Goal: Task Accomplishment & Management: Manage account settings

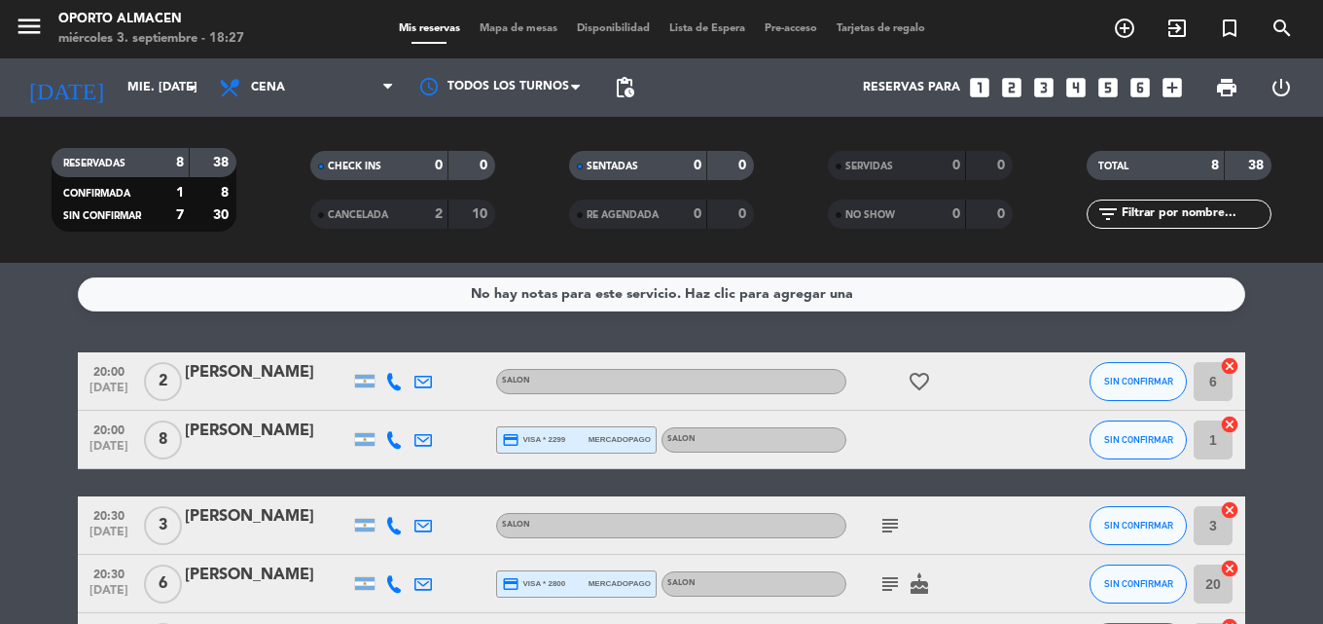
click at [398, 385] on icon at bounding box center [394, 382] width 18 height 18
click at [377, 347] on span "Copiar" at bounding box center [378, 349] width 41 height 20
click at [397, 443] on icon at bounding box center [394, 440] width 18 height 18
click at [358, 404] on span "Copiar" at bounding box center [378, 407] width 41 height 20
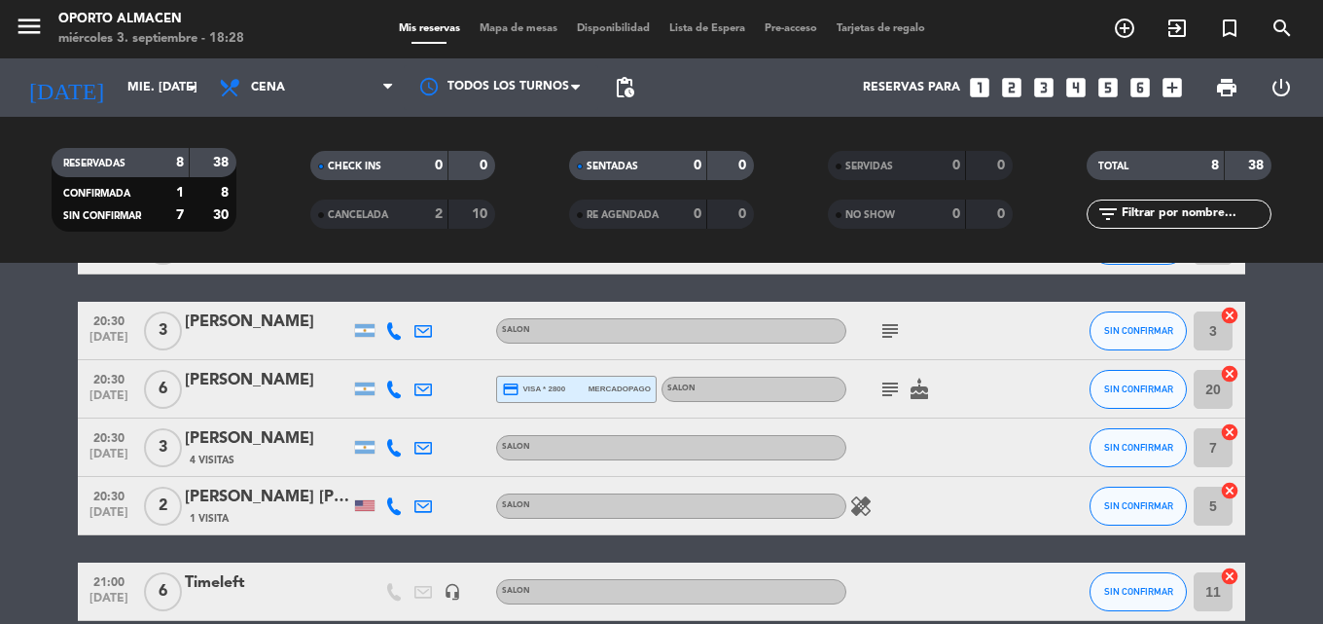
click at [389, 327] on icon at bounding box center [394, 331] width 18 height 18
click at [373, 298] on span "Copiar" at bounding box center [376, 298] width 41 height 20
click at [396, 387] on icon at bounding box center [394, 389] width 18 height 18
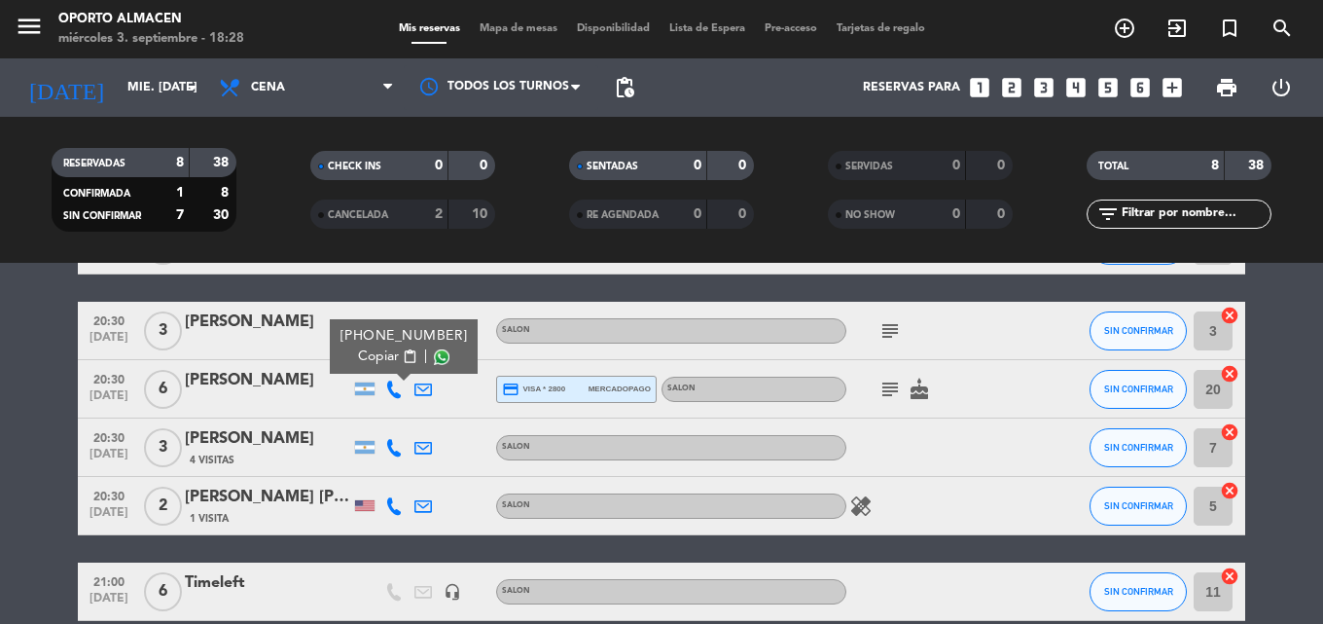
click at [381, 361] on span "Copiar" at bounding box center [378, 356] width 41 height 20
click at [399, 442] on icon at bounding box center [394, 448] width 18 height 18
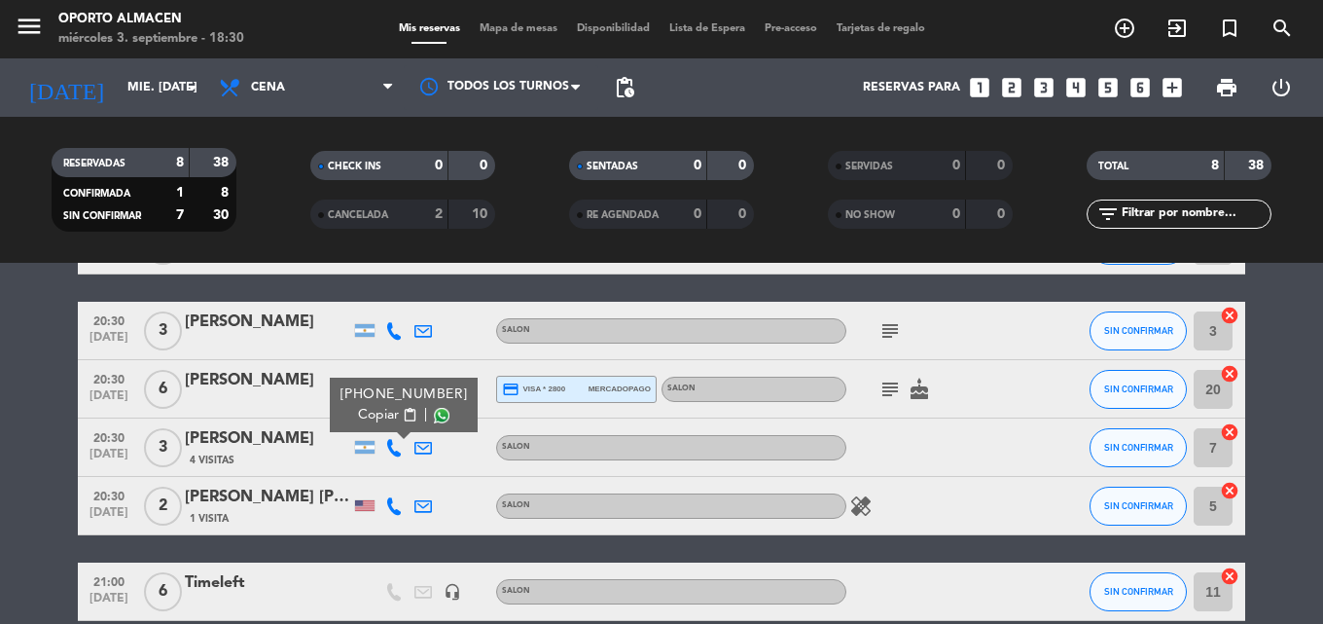
click at [384, 416] on span "Copiar" at bounding box center [378, 415] width 41 height 20
click at [388, 504] on icon at bounding box center [394, 506] width 18 height 18
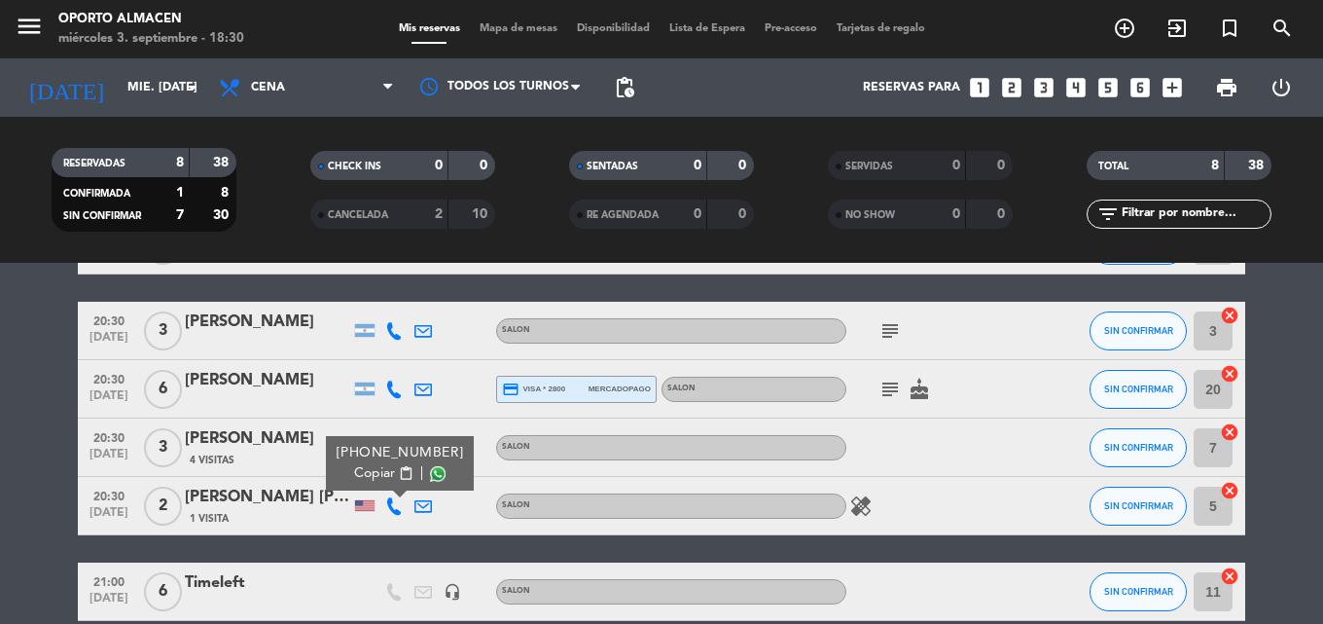
click at [376, 474] on span "Copiar" at bounding box center [374, 473] width 41 height 20
click at [17, 338] on bookings-row "20:00 [DATE] 2 Camila Ballina SALON favorite_border SIN CONFIRMAR 6 cancel 20:0…" at bounding box center [661, 432] width 1323 height 549
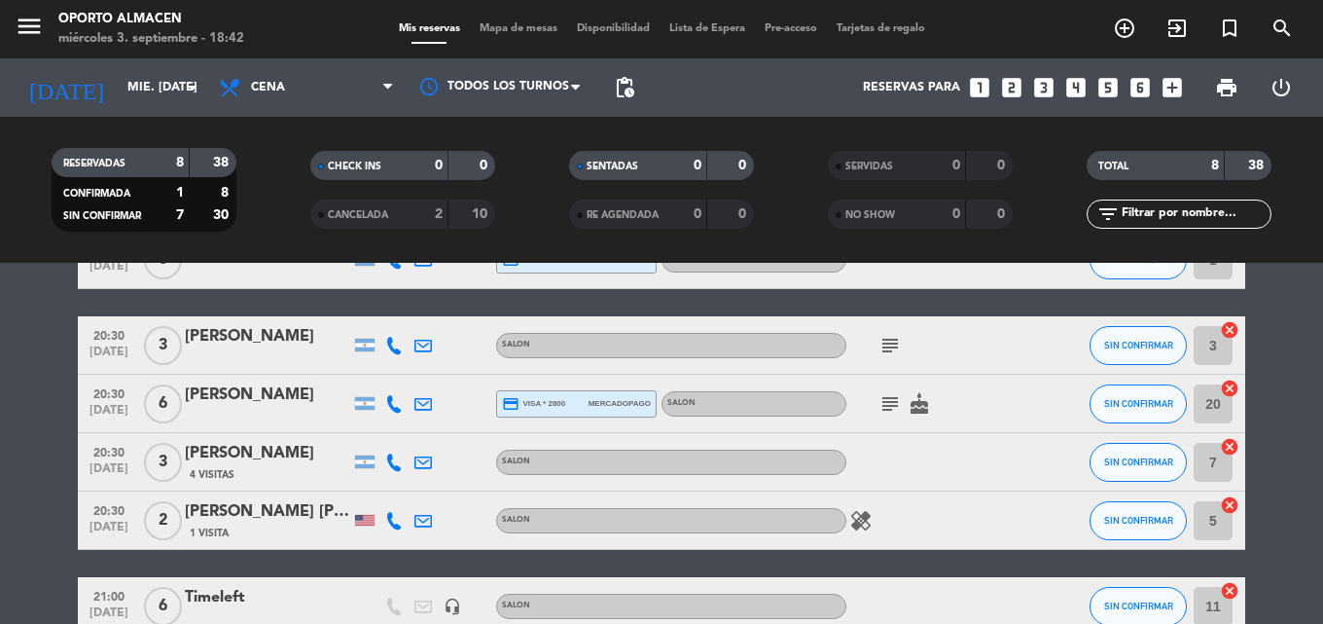
scroll to position [83, 0]
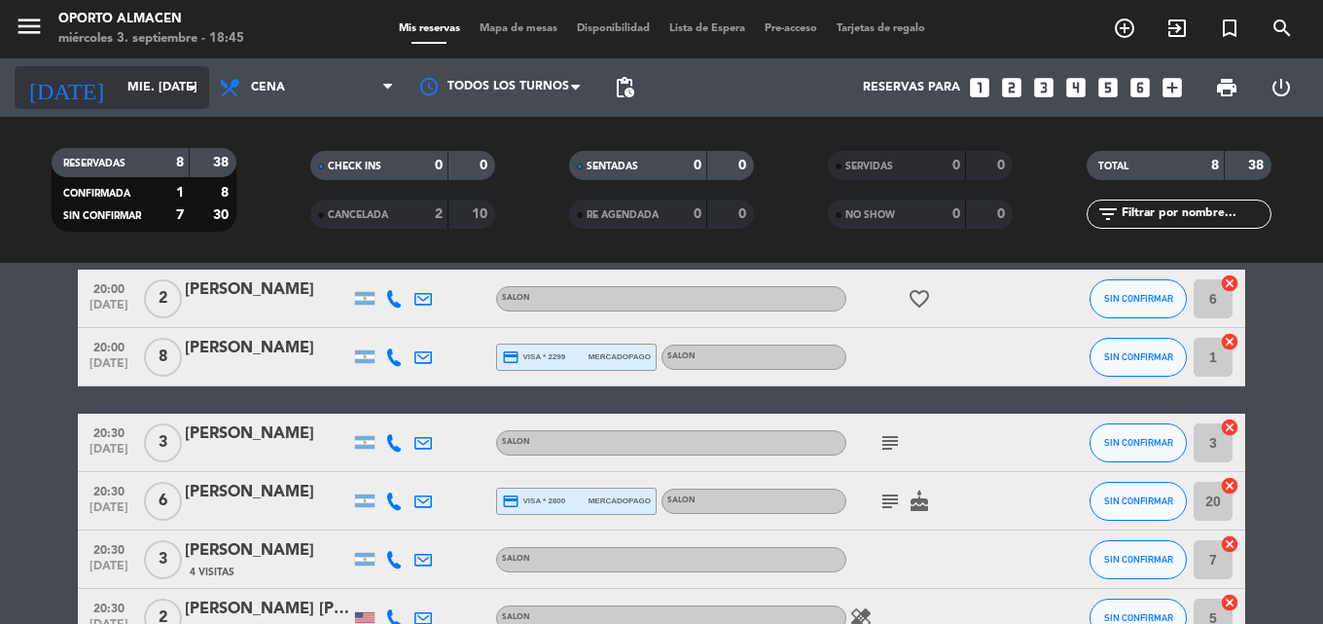
click at [139, 77] on input "mié. [DATE]" at bounding box center [200, 87] width 164 height 33
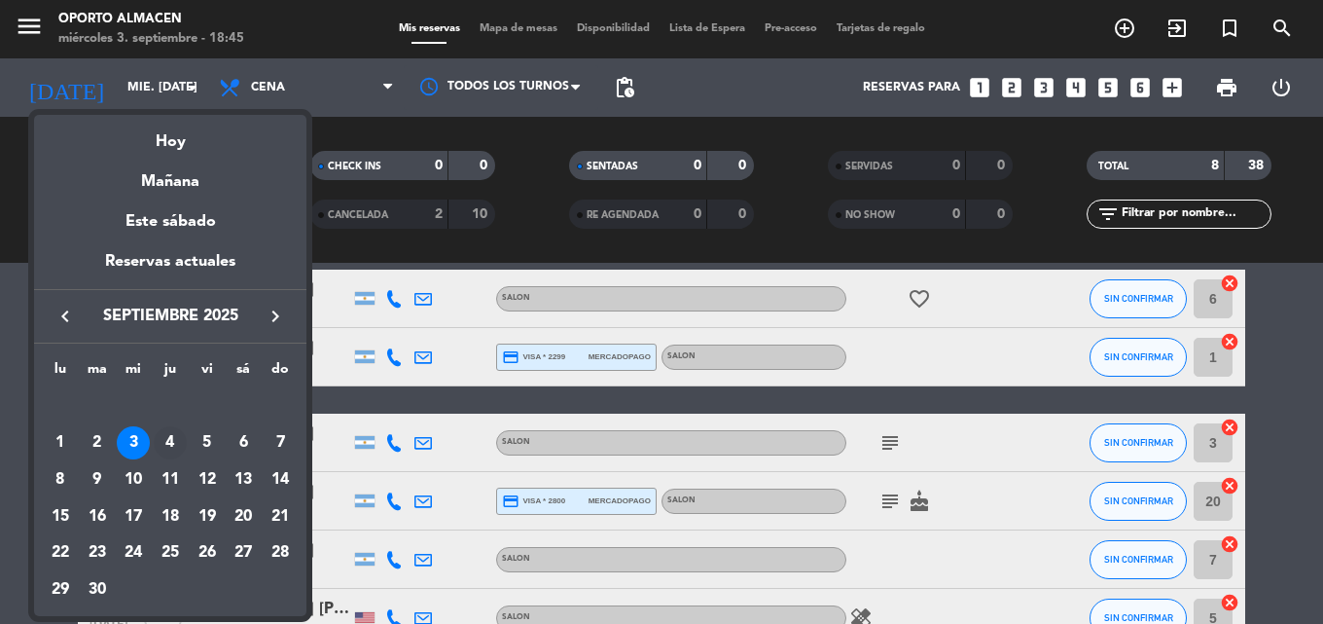
click at [175, 447] on div "4" at bounding box center [170, 442] width 33 height 33
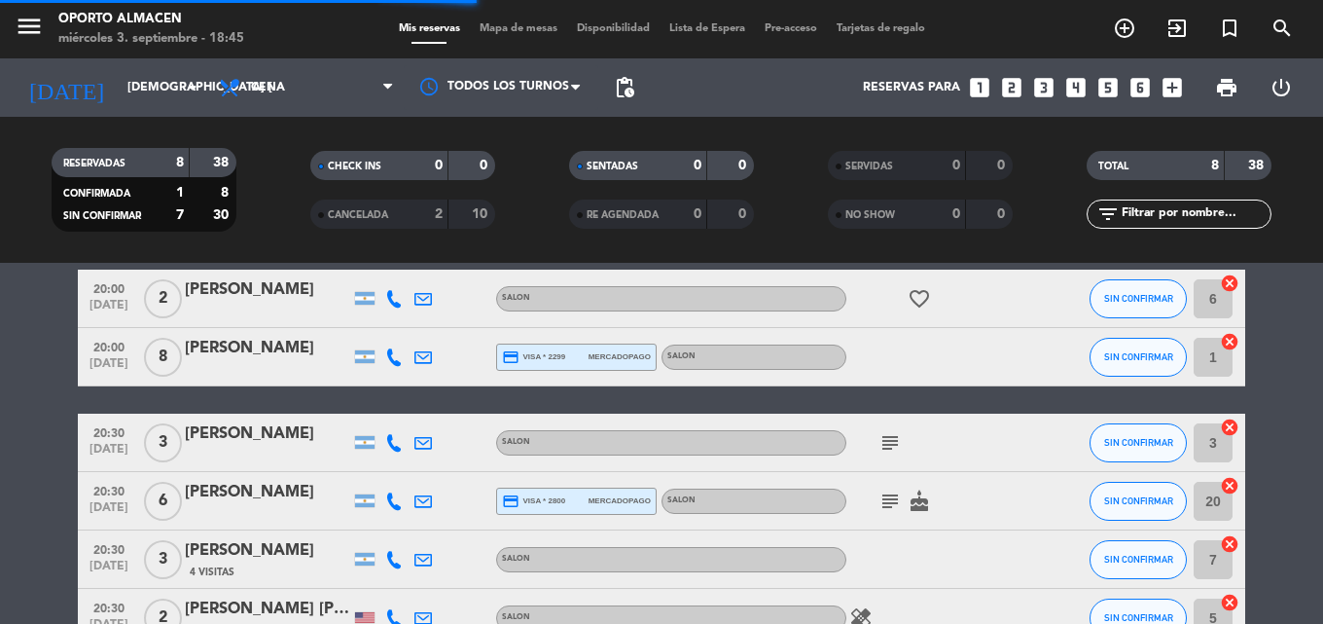
scroll to position [0, 0]
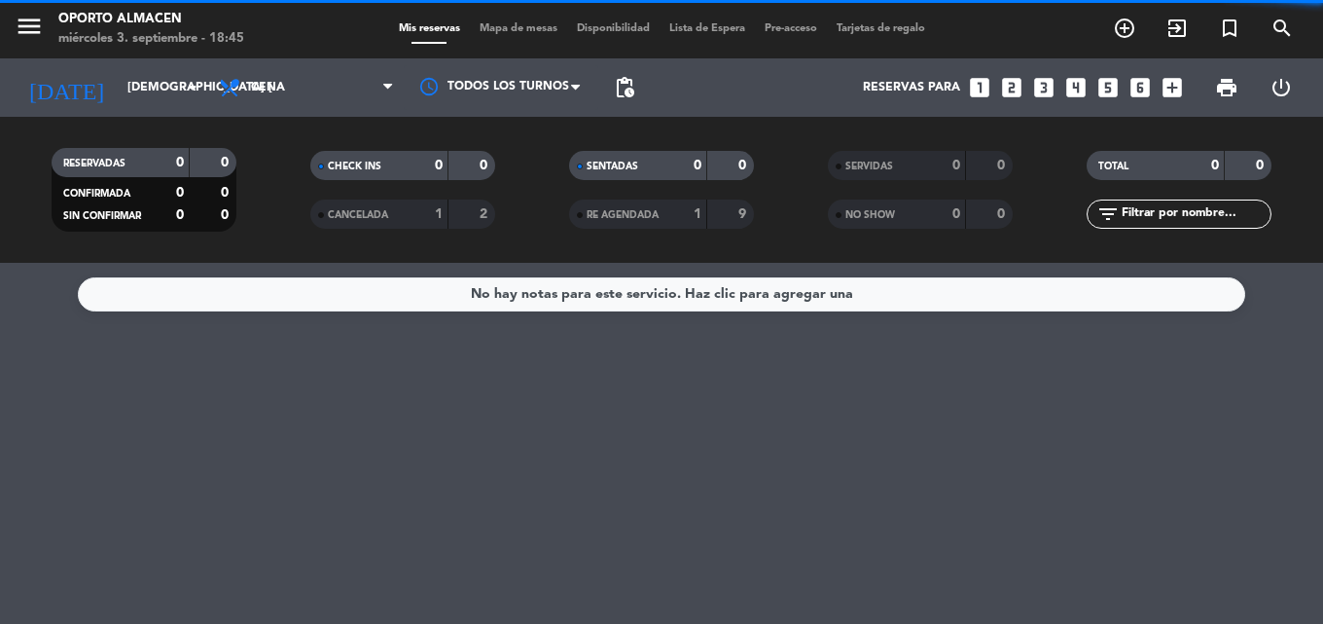
click at [421, 210] on div "1" at bounding box center [424, 214] width 39 height 22
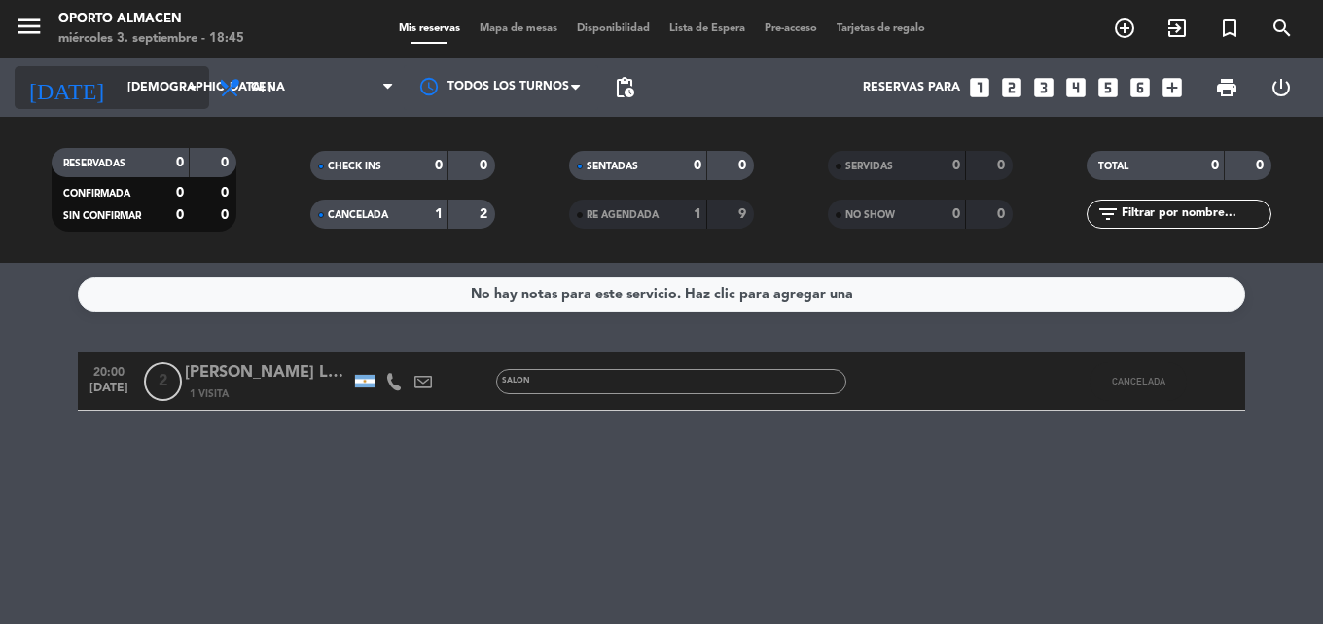
click at [157, 81] on input "[DEMOGRAPHIC_DATA] [DATE]" at bounding box center [200, 87] width 164 height 33
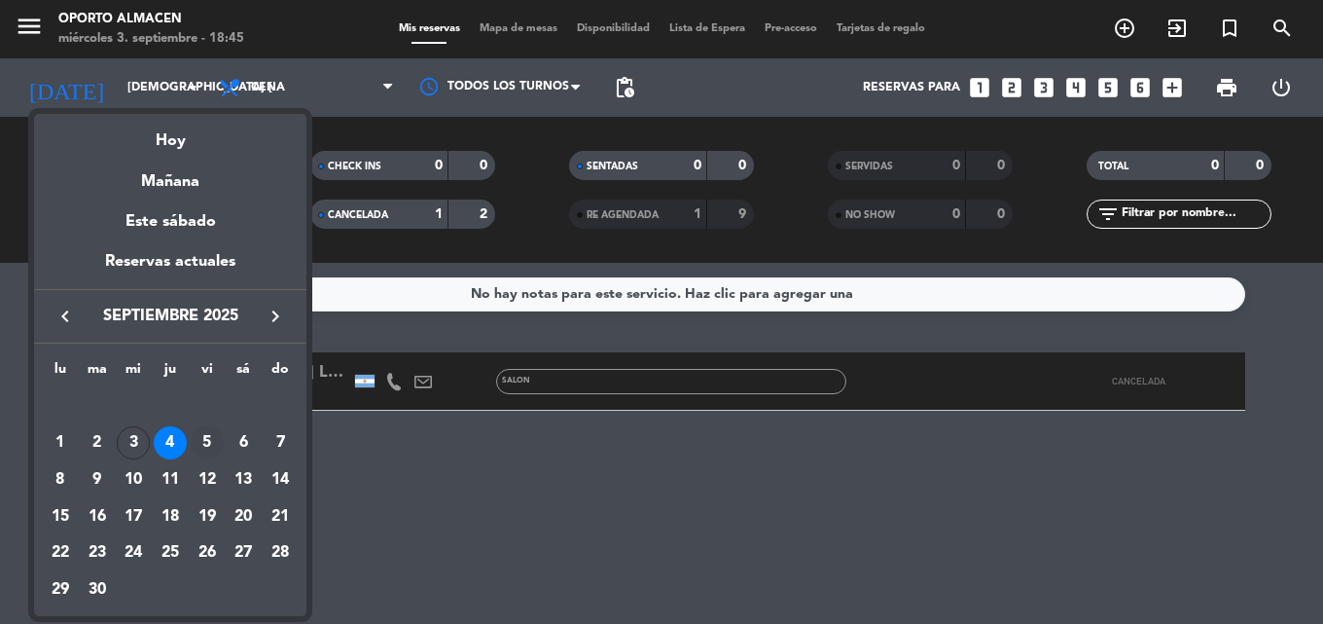
click at [199, 436] on div "5" at bounding box center [207, 442] width 33 height 33
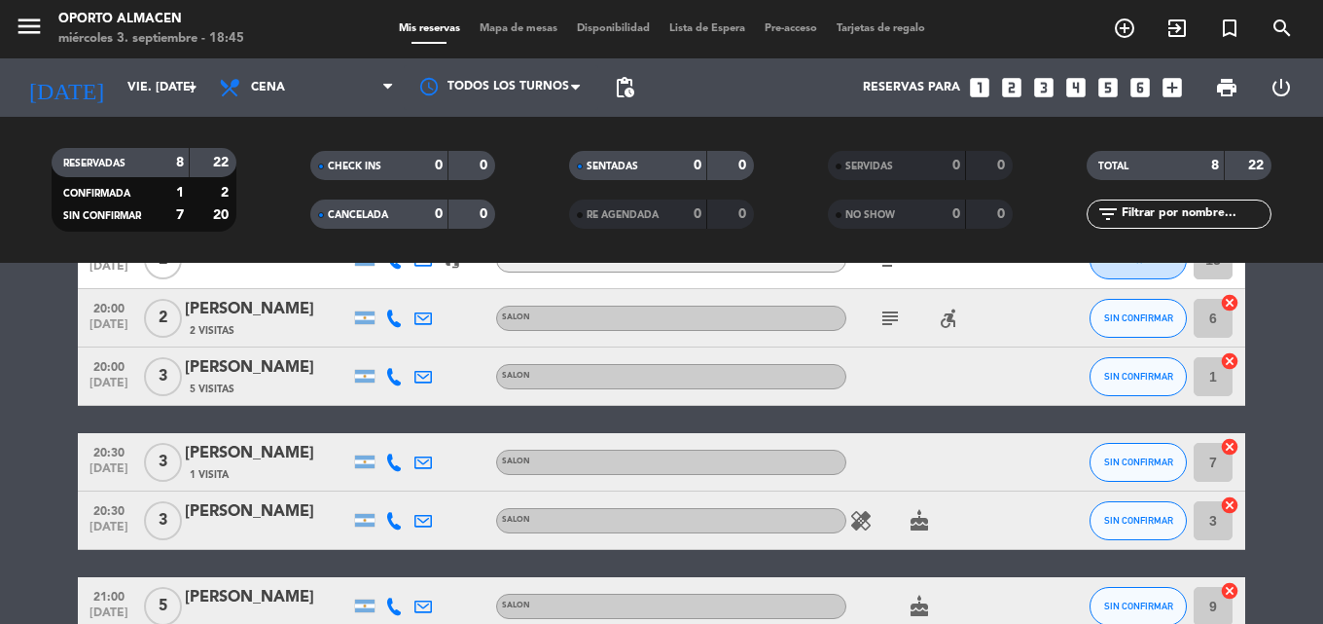
scroll to position [83, 0]
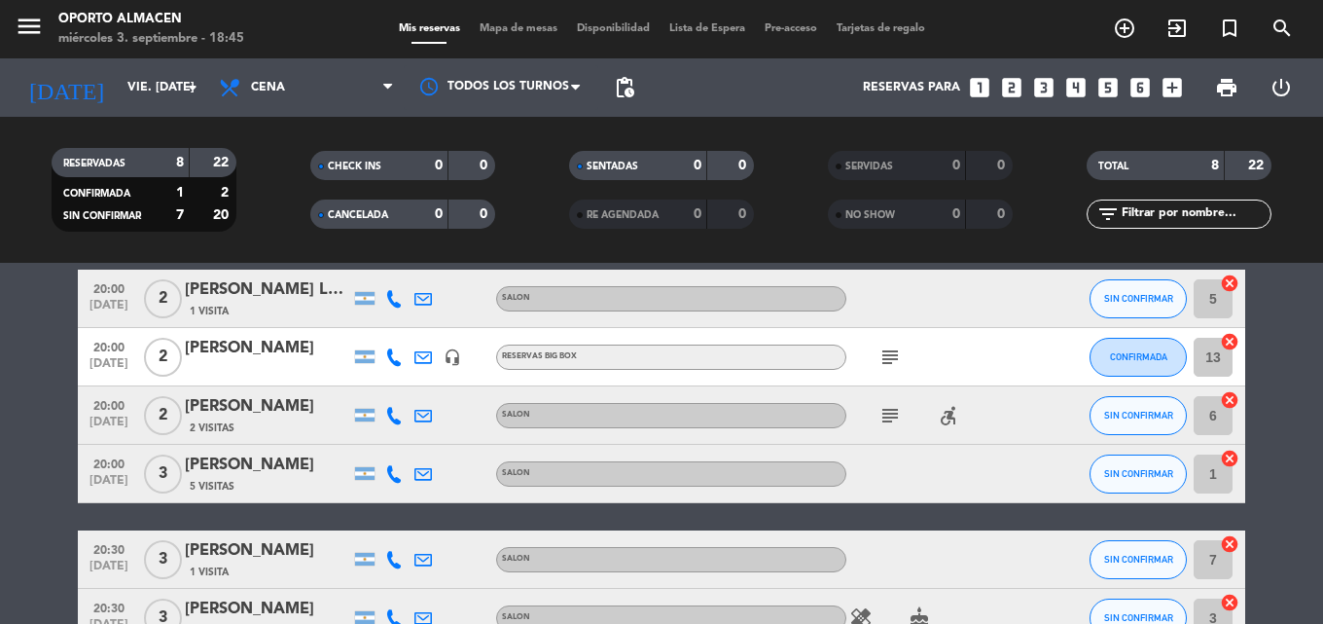
click at [896, 423] on icon "subject" at bounding box center [889, 415] width 23 height 23
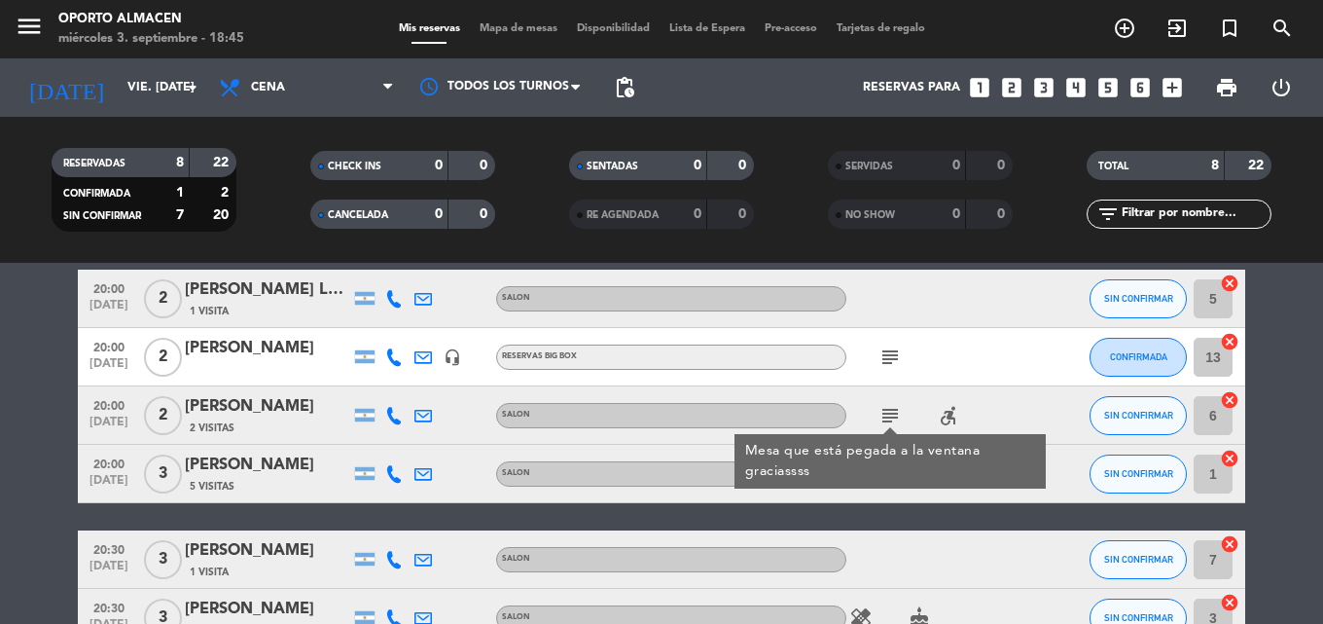
click at [896, 423] on icon "subject" at bounding box center [889, 415] width 23 height 23
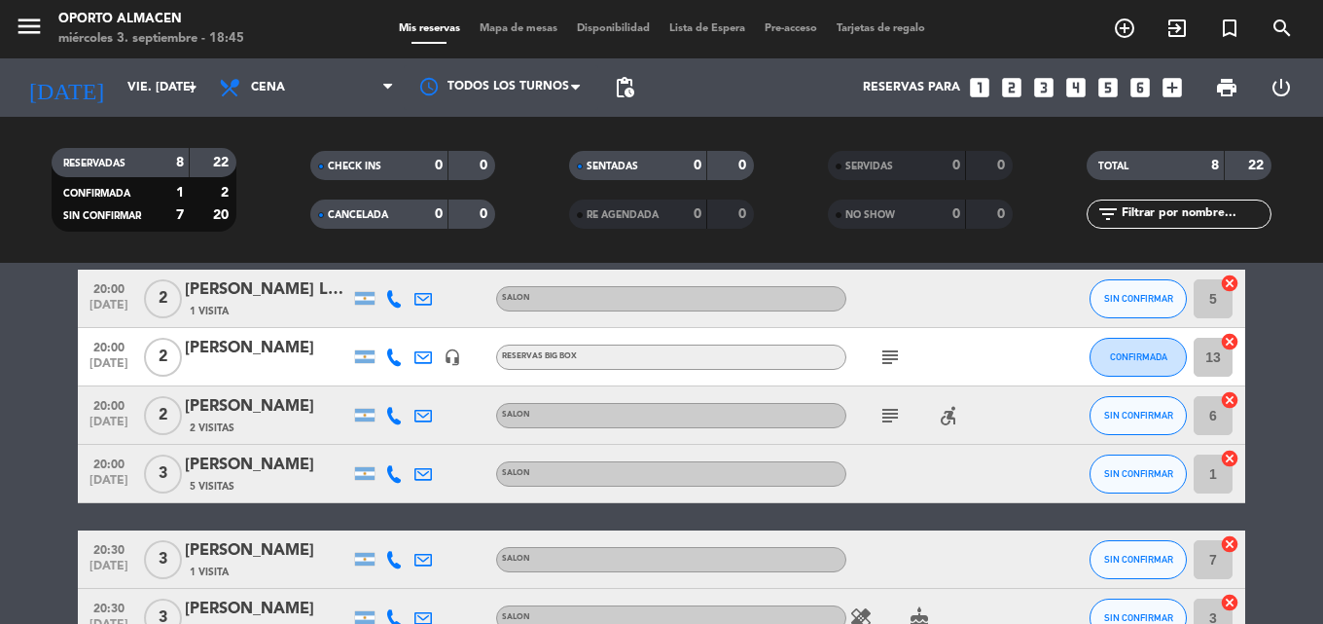
scroll to position [0, 0]
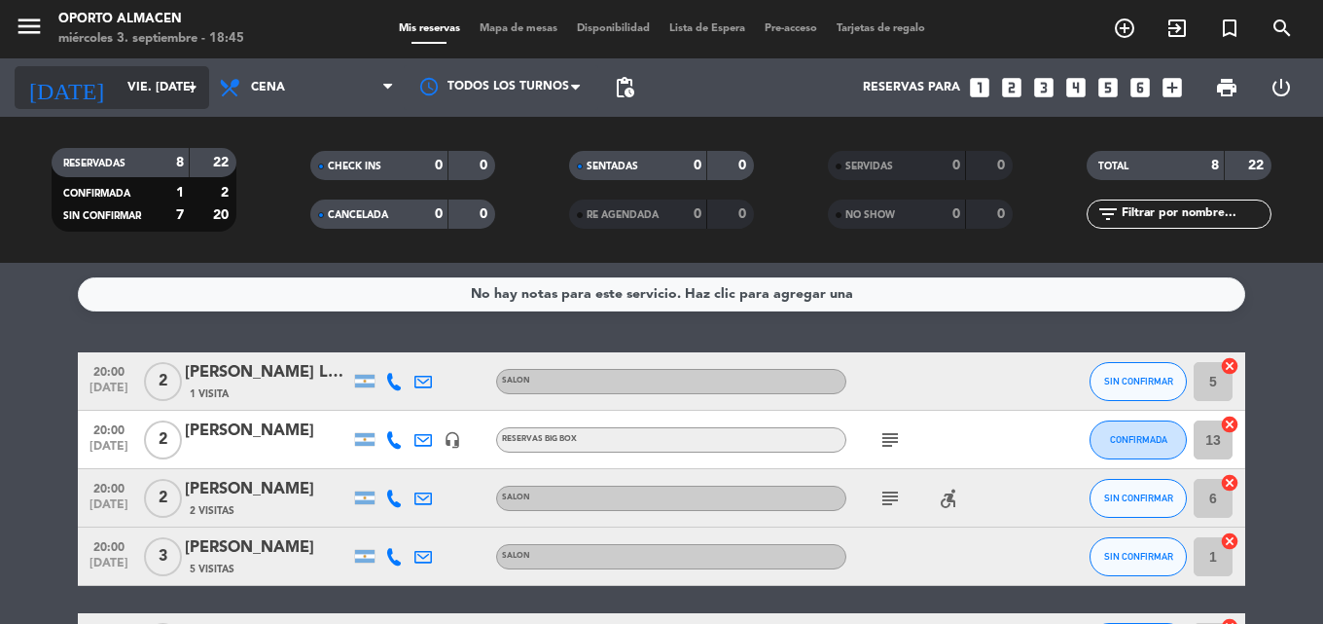
click at [131, 69] on div "[DATE] vie. [DATE] arrow_drop_down" at bounding box center [112, 87] width 195 height 43
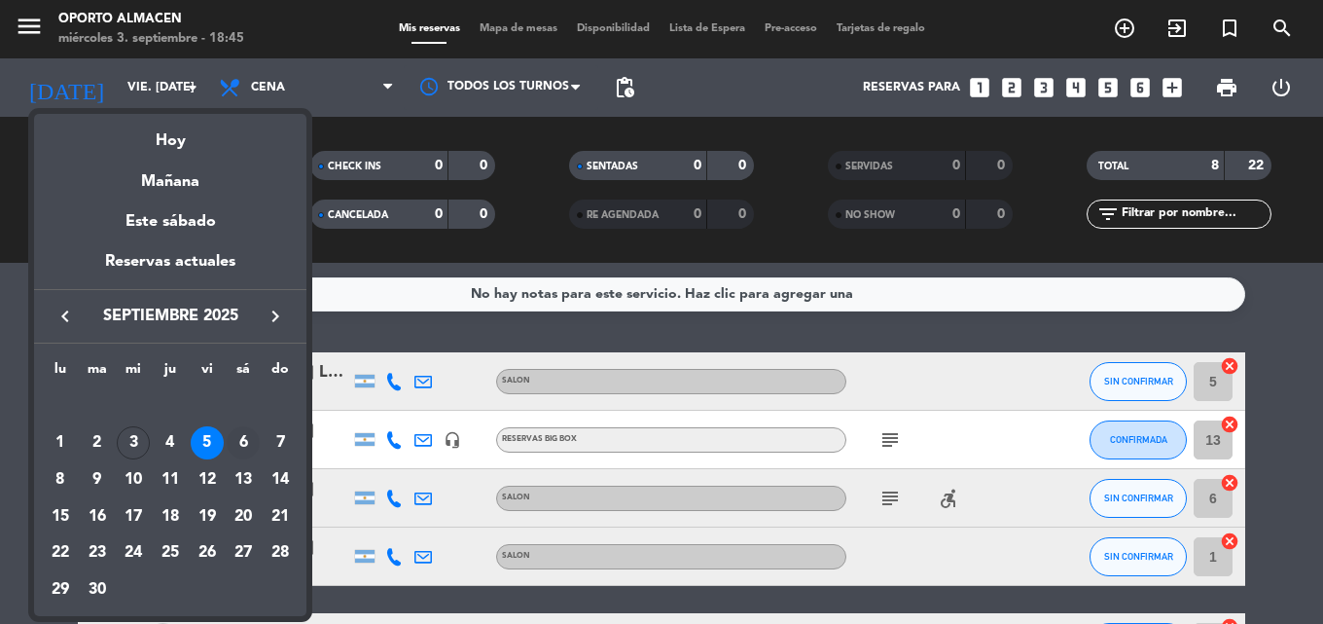
click at [238, 450] on div "6" at bounding box center [243, 442] width 33 height 33
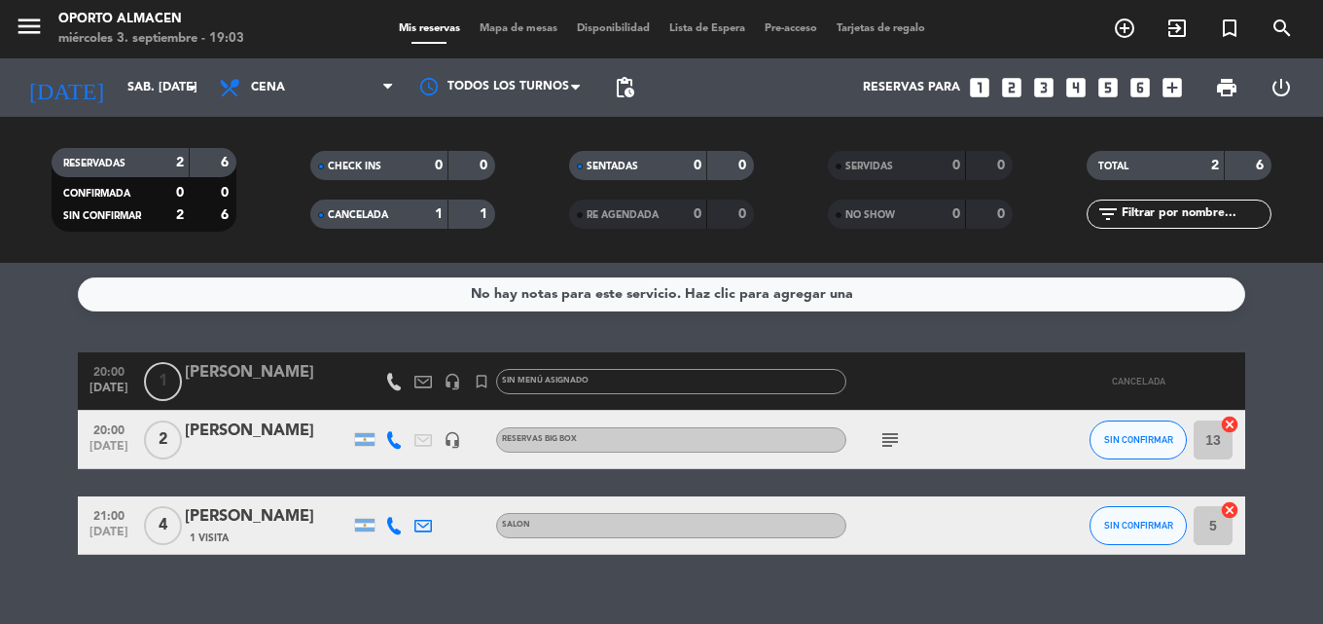
click at [92, 63] on div "[DATE] sáb. [DATE] arrow_drop_down" at bounding box center [112, 87] width 195 height 58
click at [118, 85] on input "sáb. [DATE]" at bounding box center [200, 87] width 164 height 33
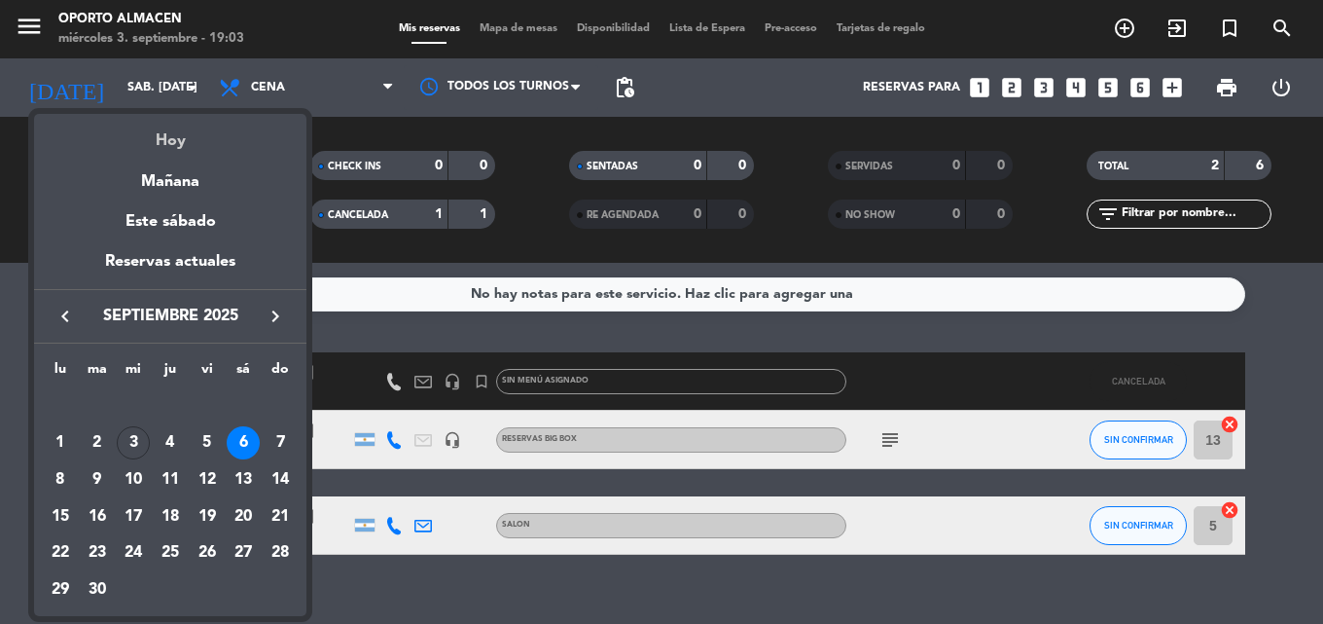
click at [174, 132] on div "Hoy" at bounding box center [170, 134] width 272 height 40
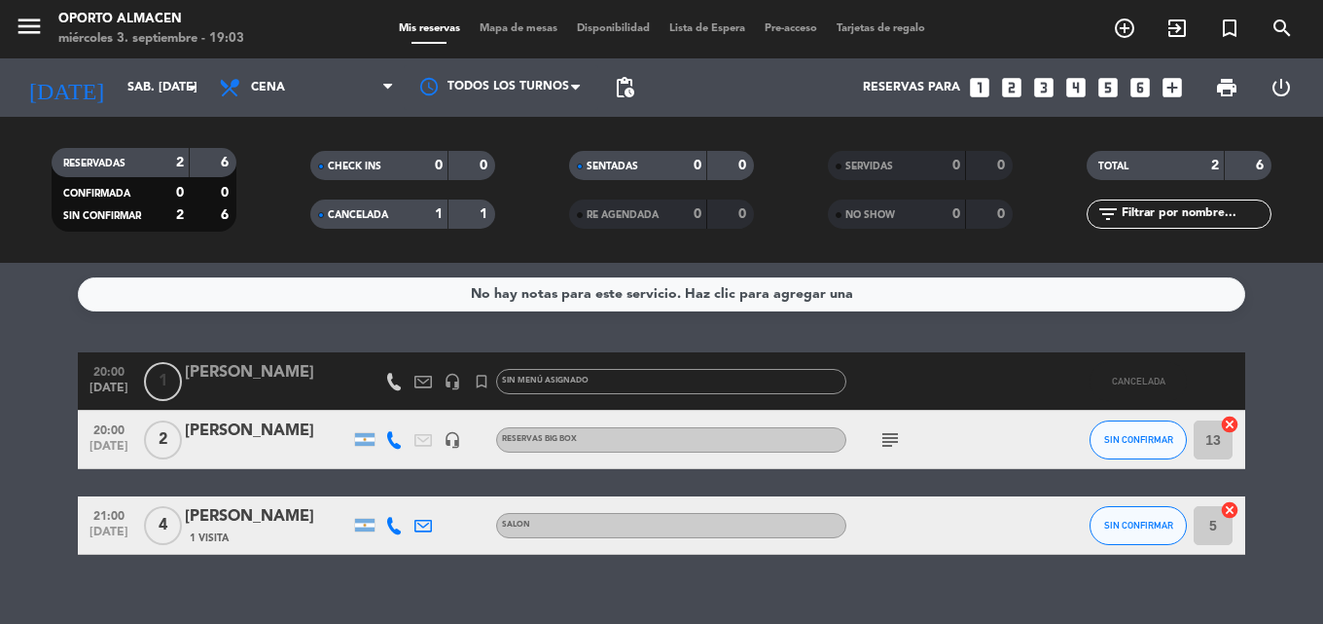
type input "mié. [DATE]"
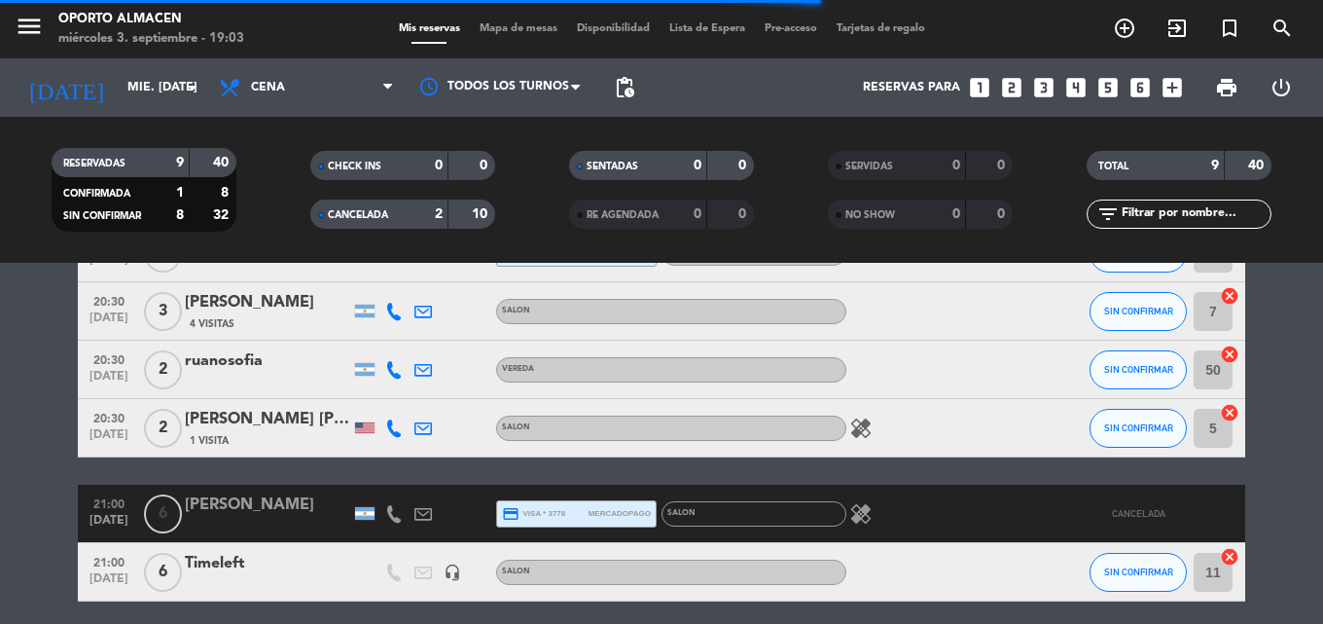
scroll to position [292, 0]
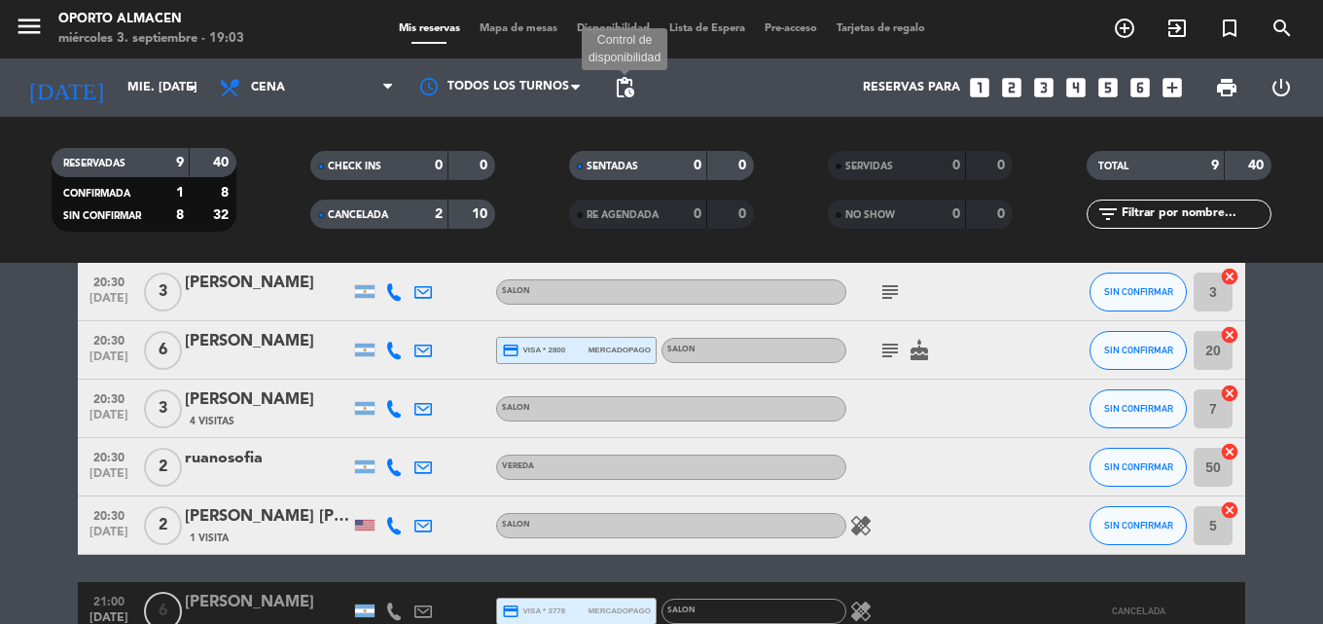
click at [626, 78] on span "pending_actions" at bounding box center [624, 87] width 23 height 23
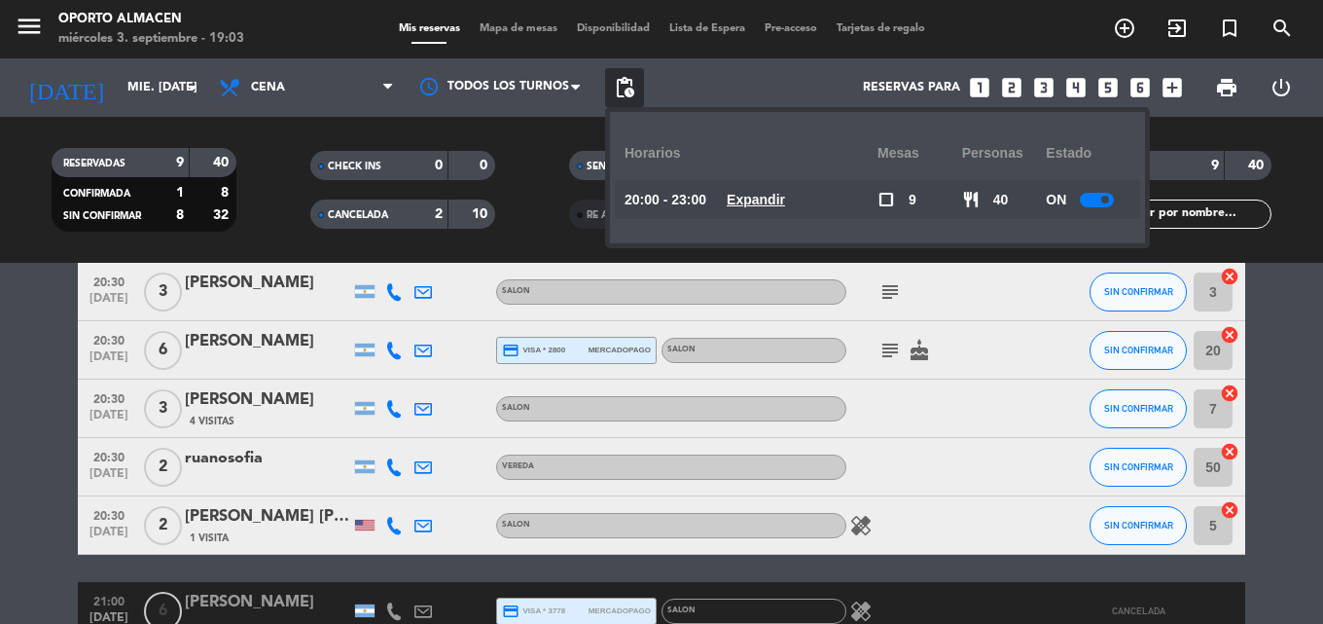
click at [764, 197] on u "Expandir" at bounding box center [756, 200] width 58 height 16
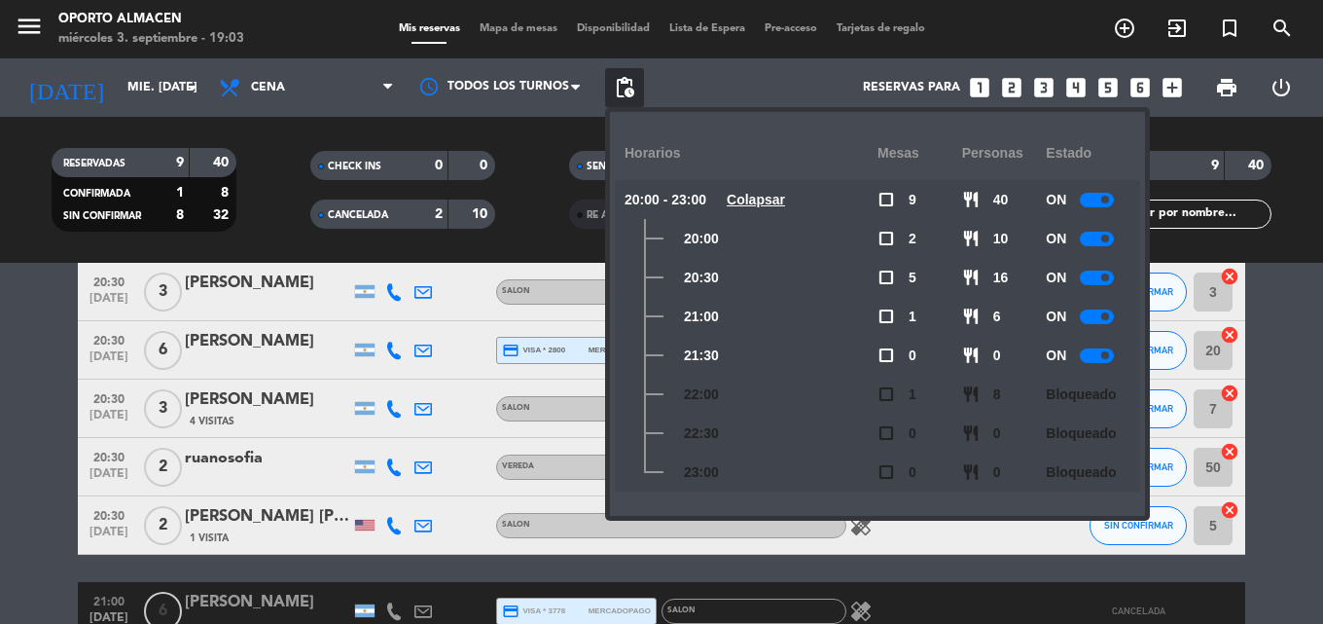
click at [1099, 270] on div at bounding box center [1097, 277] width 34 height 15
click at [1257, 335] on bookings-row "20:00 [DATE] 2 Camila Ballina SALON favorite_border SIN CONFIRMAR 6 cancel 20:0…" at bounding box center [661, 422] width 1323 height 724
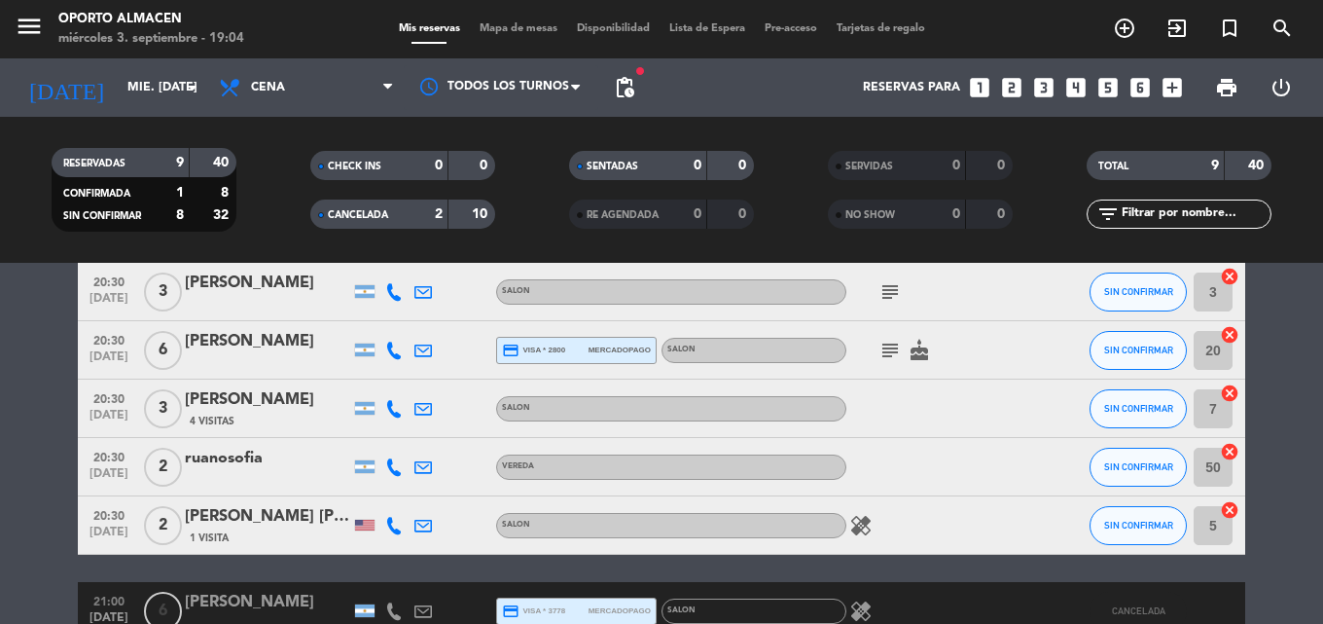
click at [417, 460] on icon at bounding box center [423, 467] width 18 height 18
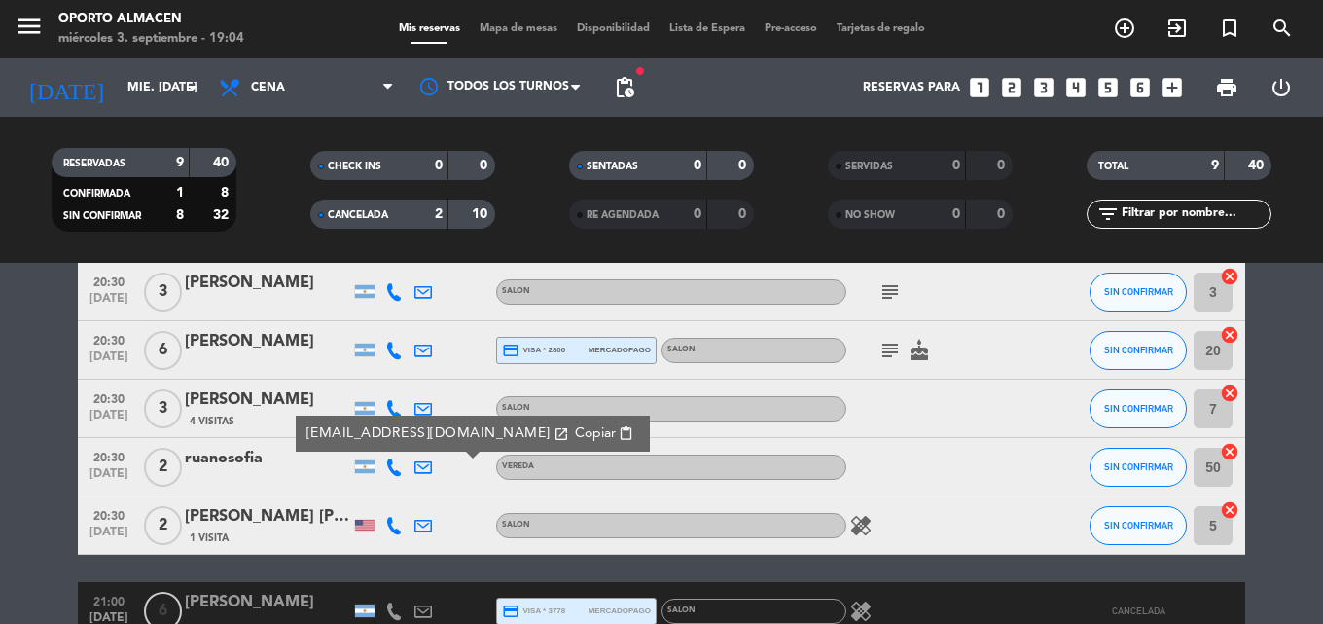
click at [417, 460] on icon at bounding box center [423, 467] width 18 height 18
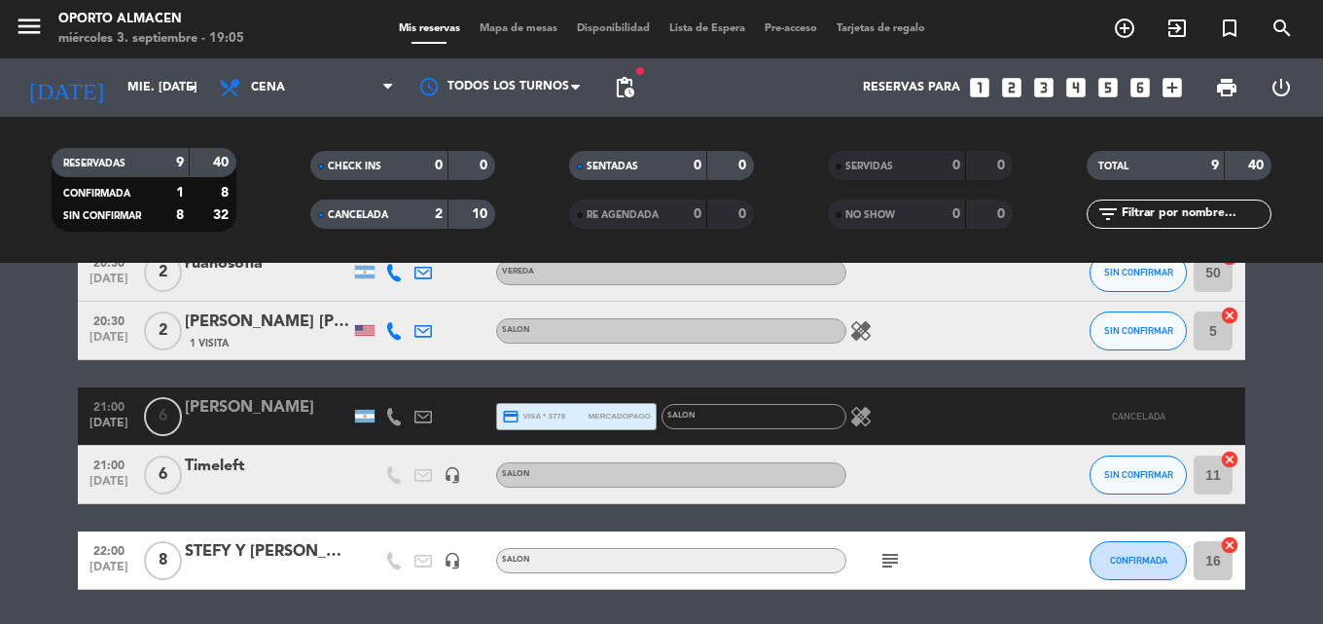
scroll to position [389, 0]
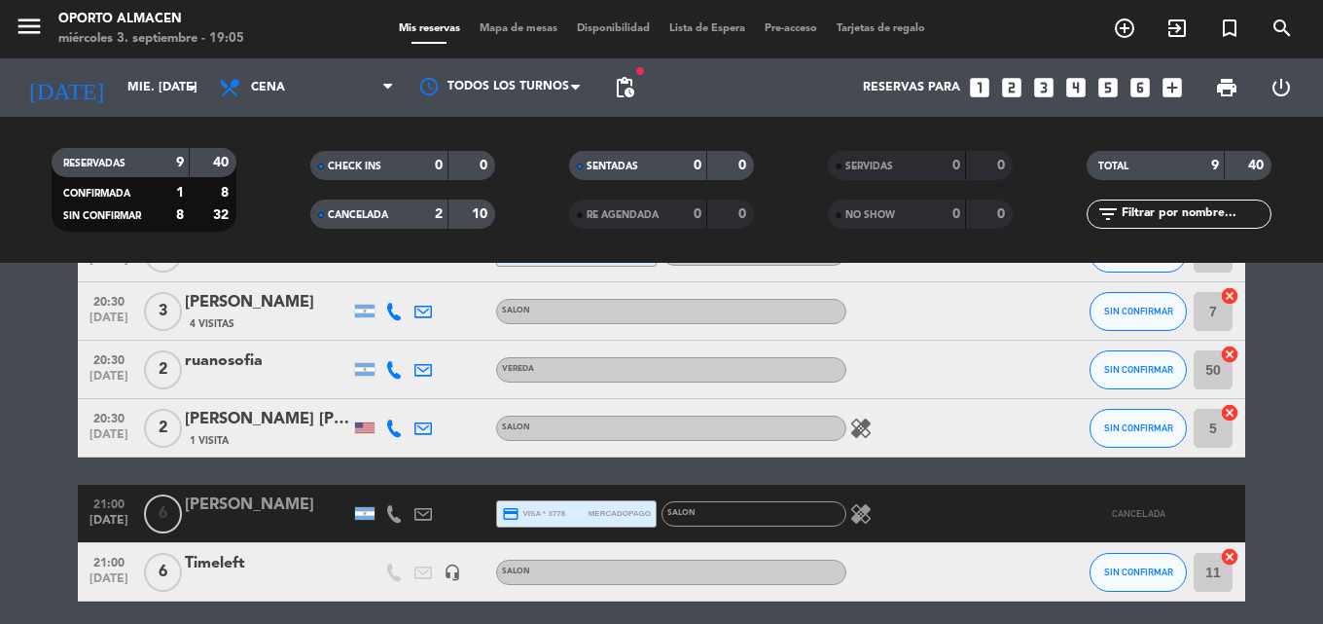
click at [400, 375] on icon at bounding box center [394, 370] width 18 height 18
click at [403, 340] on span "content_paste" at bounding box center [410, 337] width 15 height 15
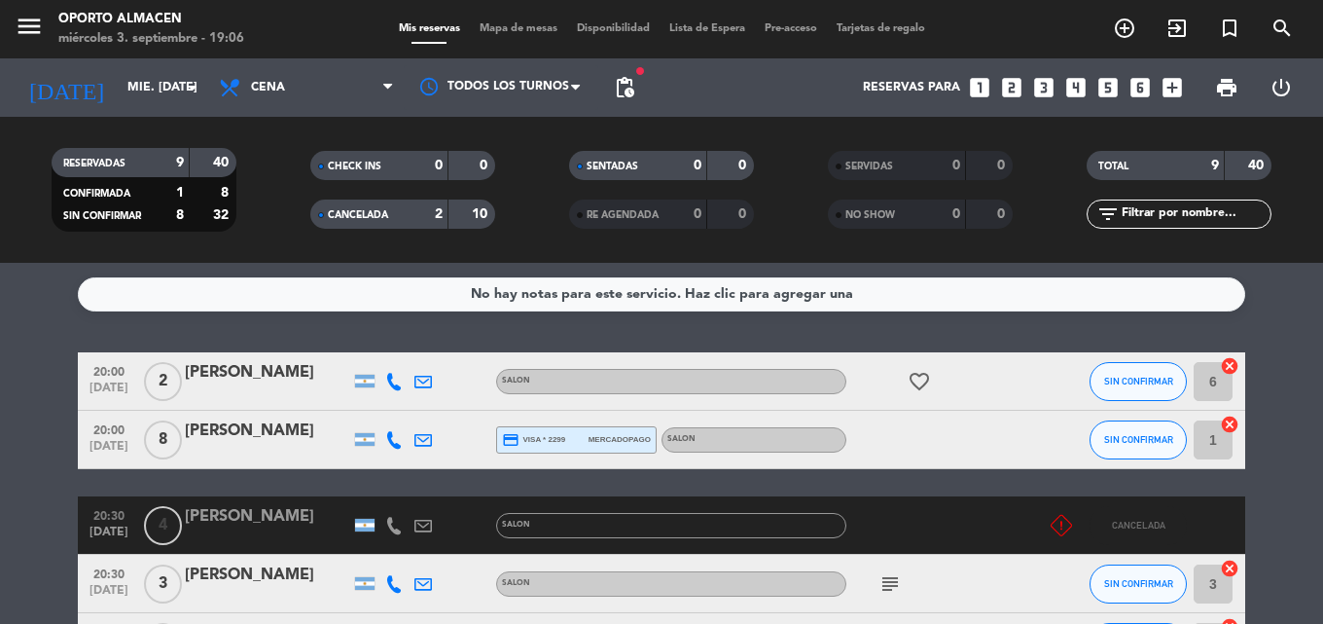
click at [274, 369] on div "[PERSON_NAME]" at bounding box center [267, 372] width 165 height 25
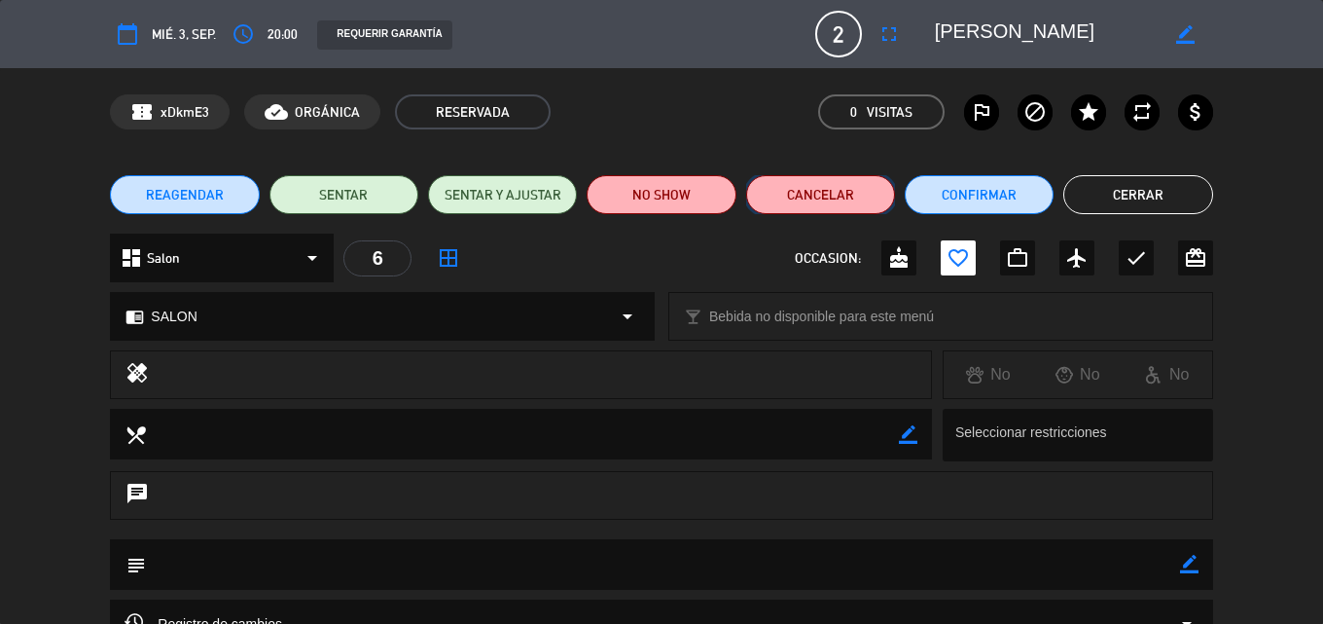
click at [806, 194] on button "Cancelar" at bounding box center [820, 194] width 149 height 39
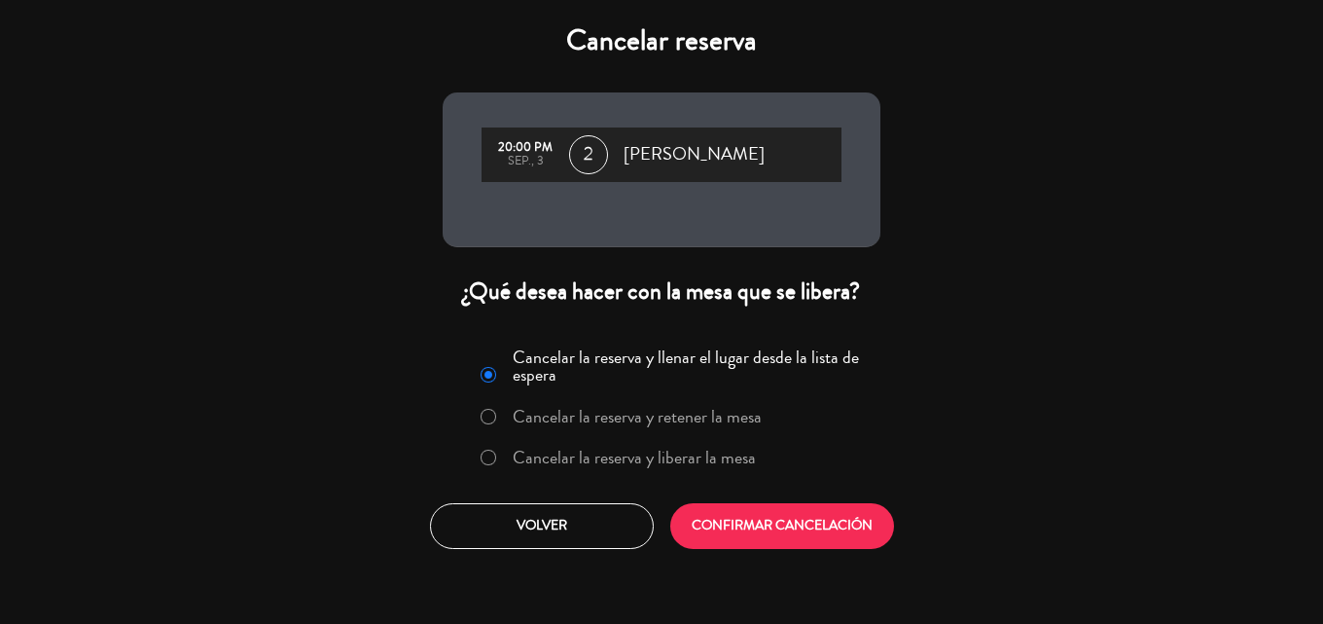
click at [679, 462] on label "Cancelar la reserva y liberar la mesa" at bounding box center [634, 457] width 243 height 18
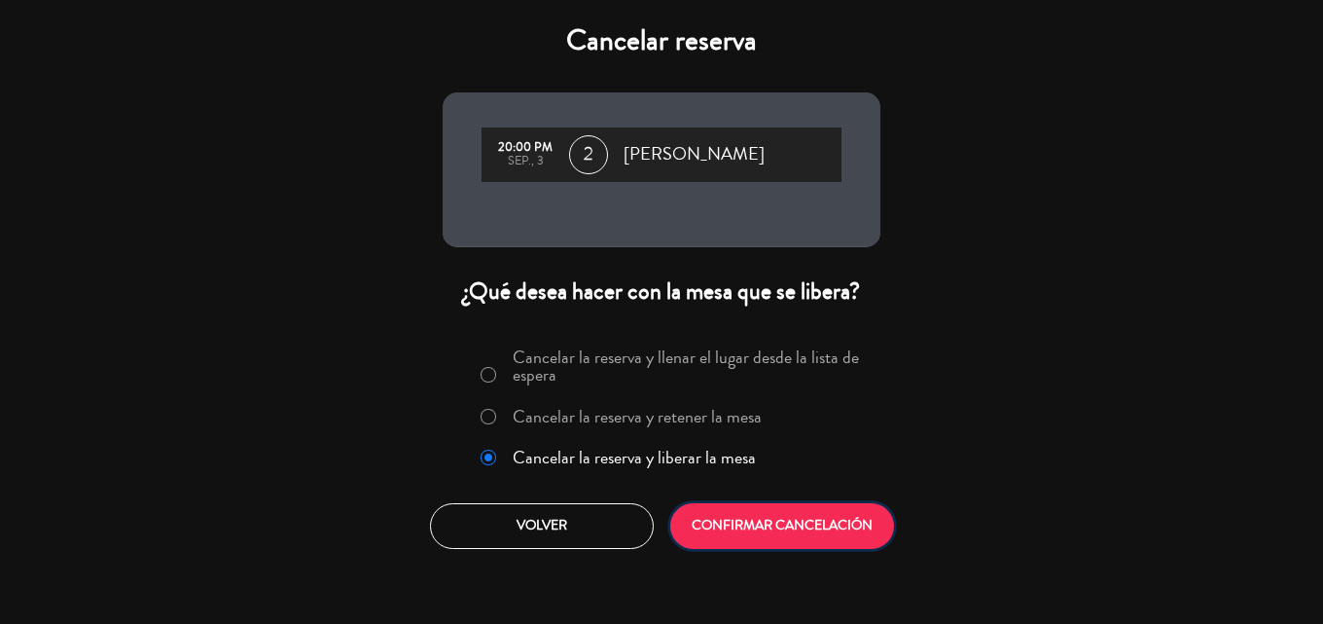
click at [757, 535] on button "CONFIRMAR CANCELACIÓN" at bounding box center [782, 526] width 224 height 46
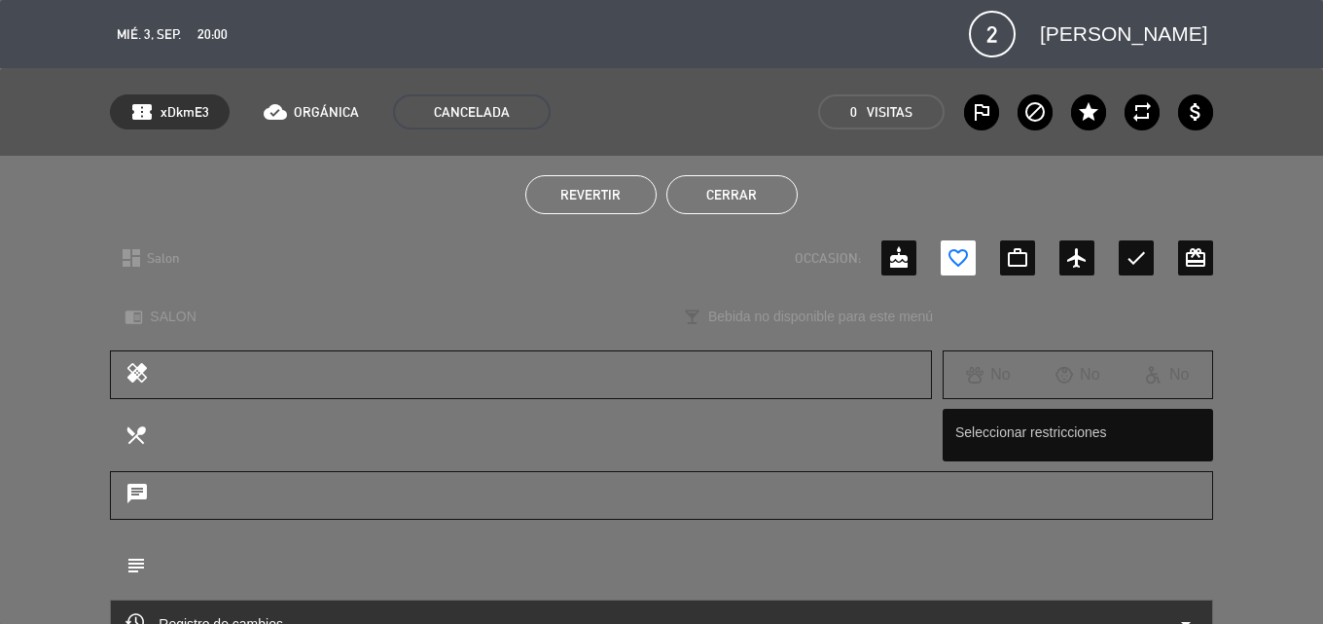
click at [713, 186] on button "Cerrar" at bounding box center [731, 194] width 131 height 39
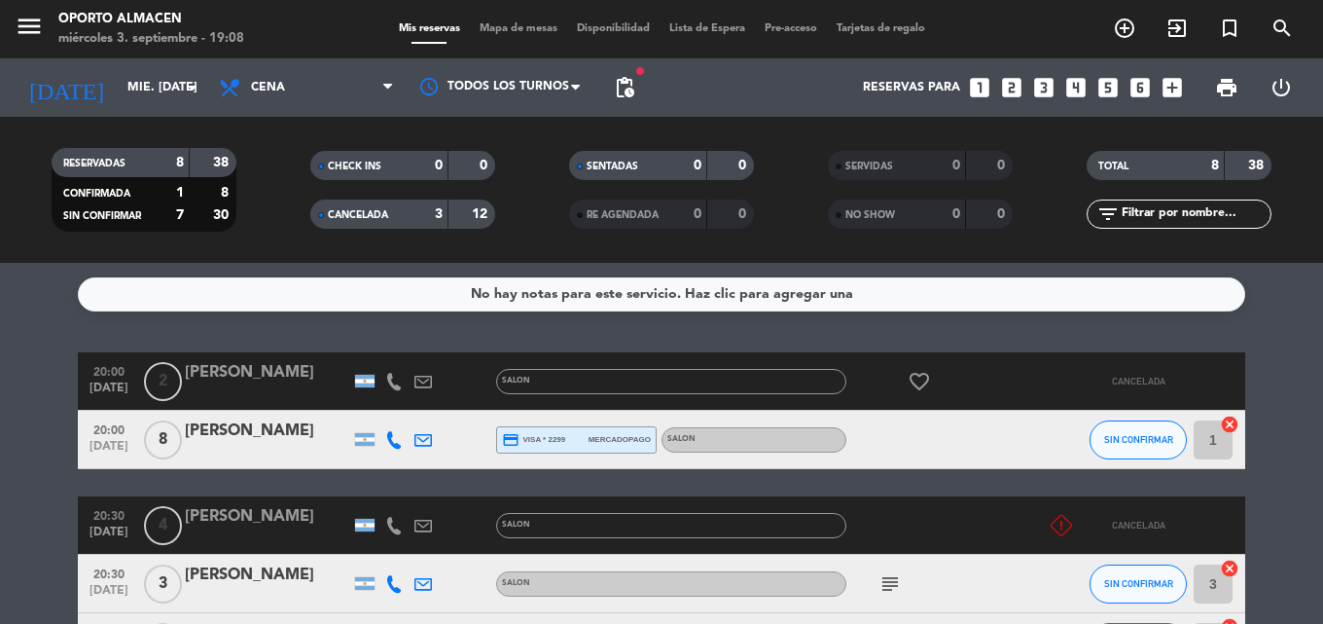
click at [384, 204] on div "CANCELADA" at bounding box center [359, 214] width 89 height 22
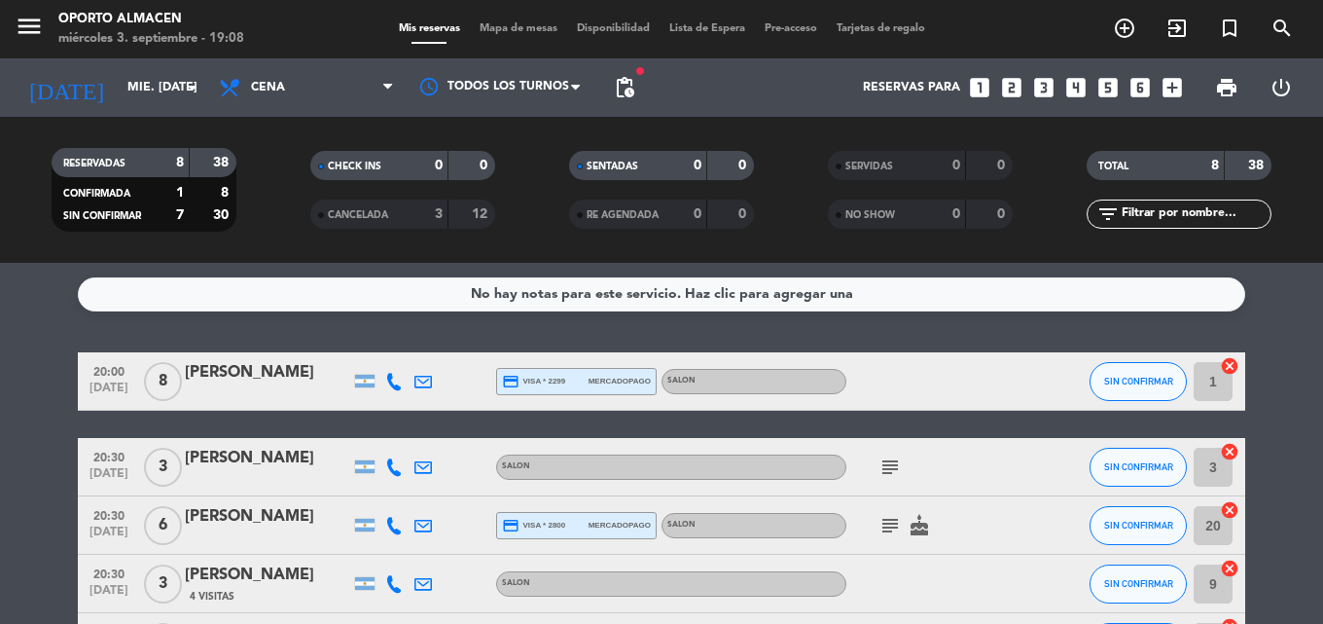
scroll to position [292, 0]
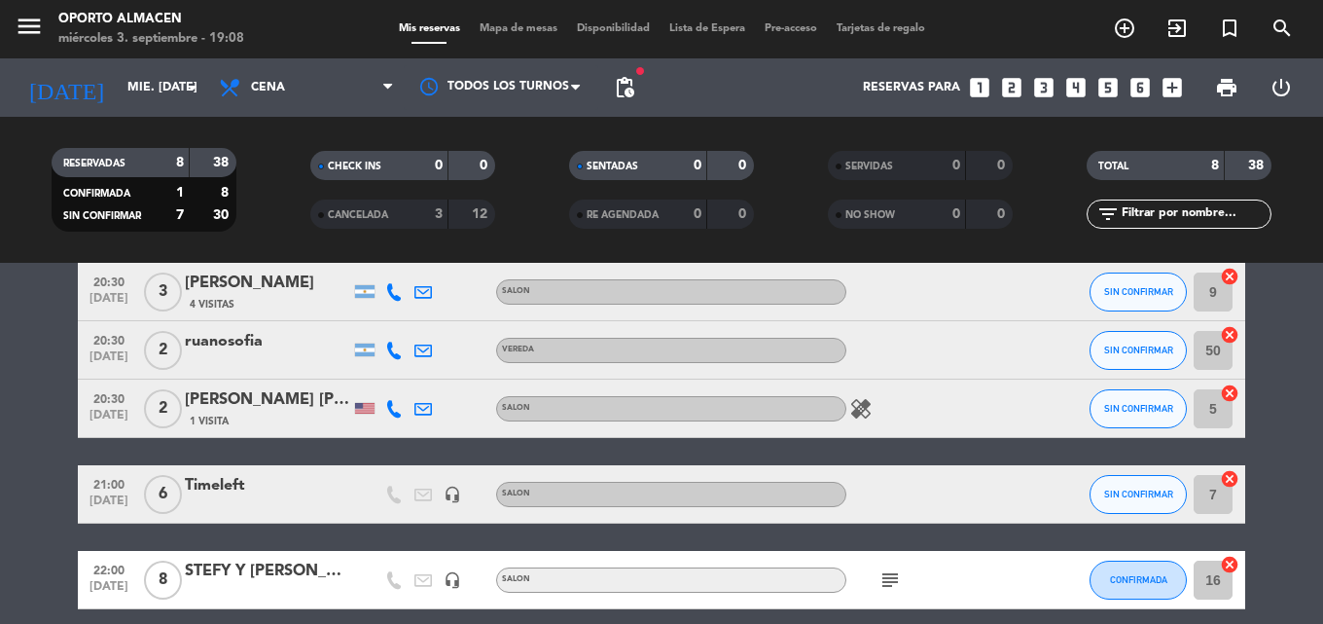
click at [255, 316] on div "20:30 [DATE] 3 [PERSON_NAME] 4 Visitas SALON SIN CONFIRMAR 9 cancel" at bounding box center [661, 292] width 1167 height 58
click at [245, 343] on div "ruanosofia" at bounding box center [267, 341] width 165 height 25
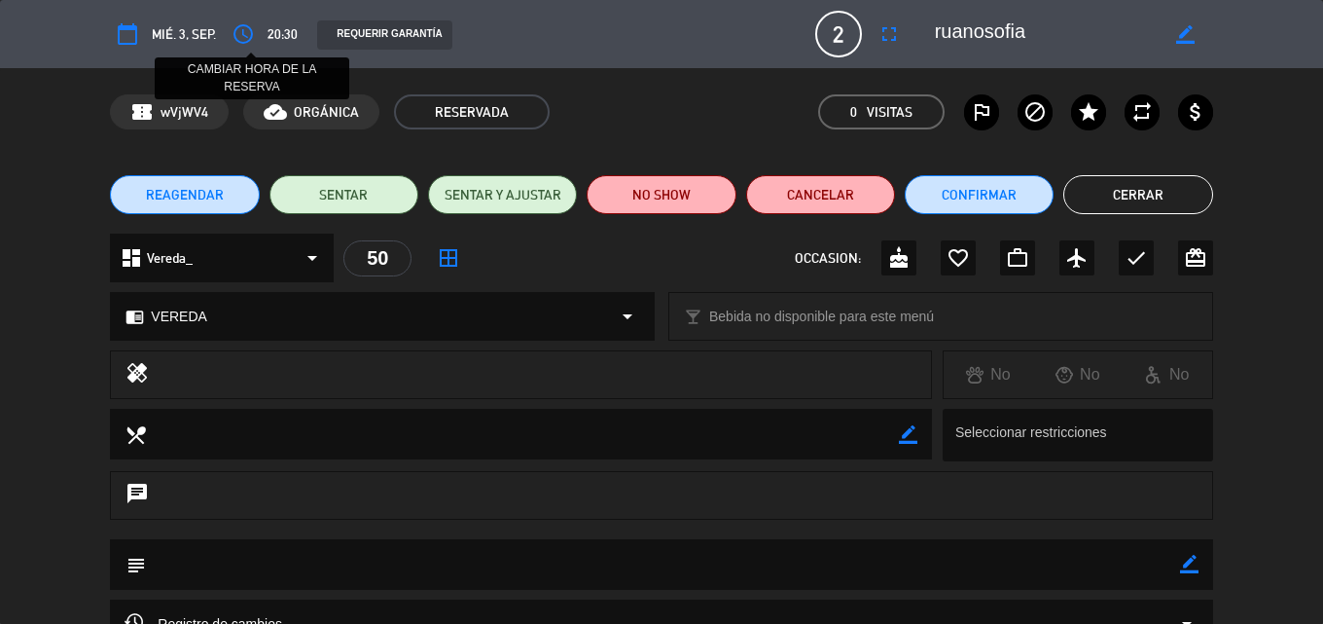
click at [232, 28] on button "access_time" at bounding box center [243, 34] width 35 height 35
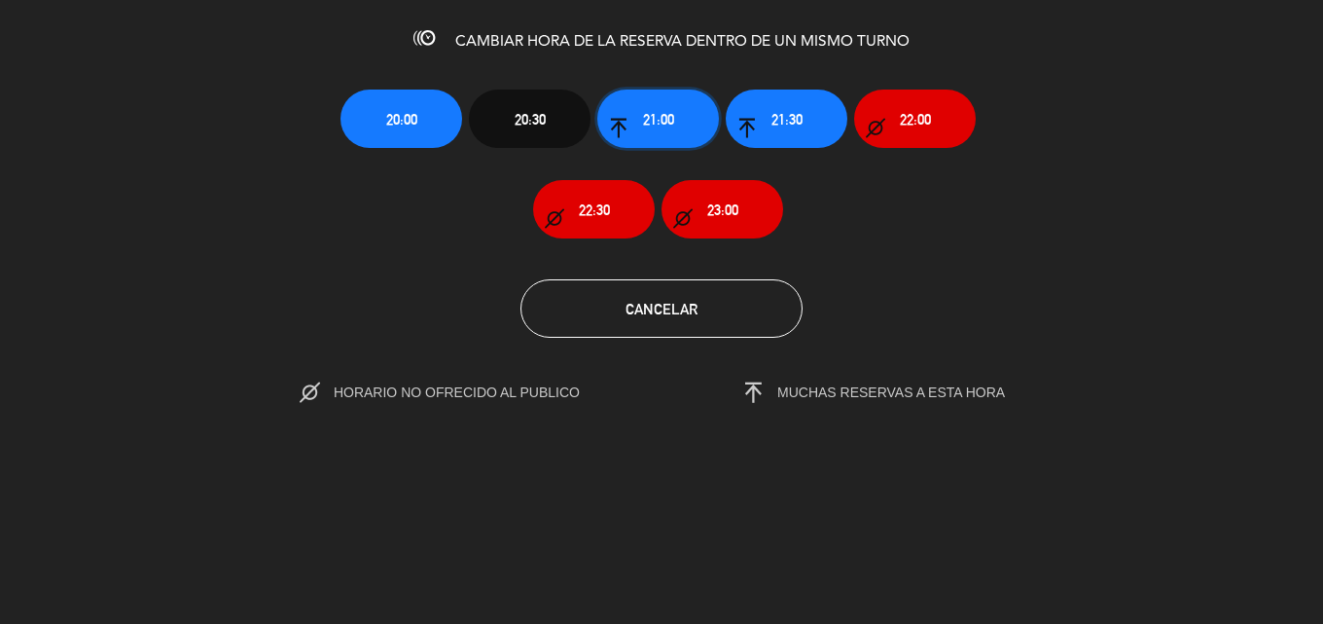
click at [687, 130] on button "21:00" at bounding box center [658, 118] width 122 height 58
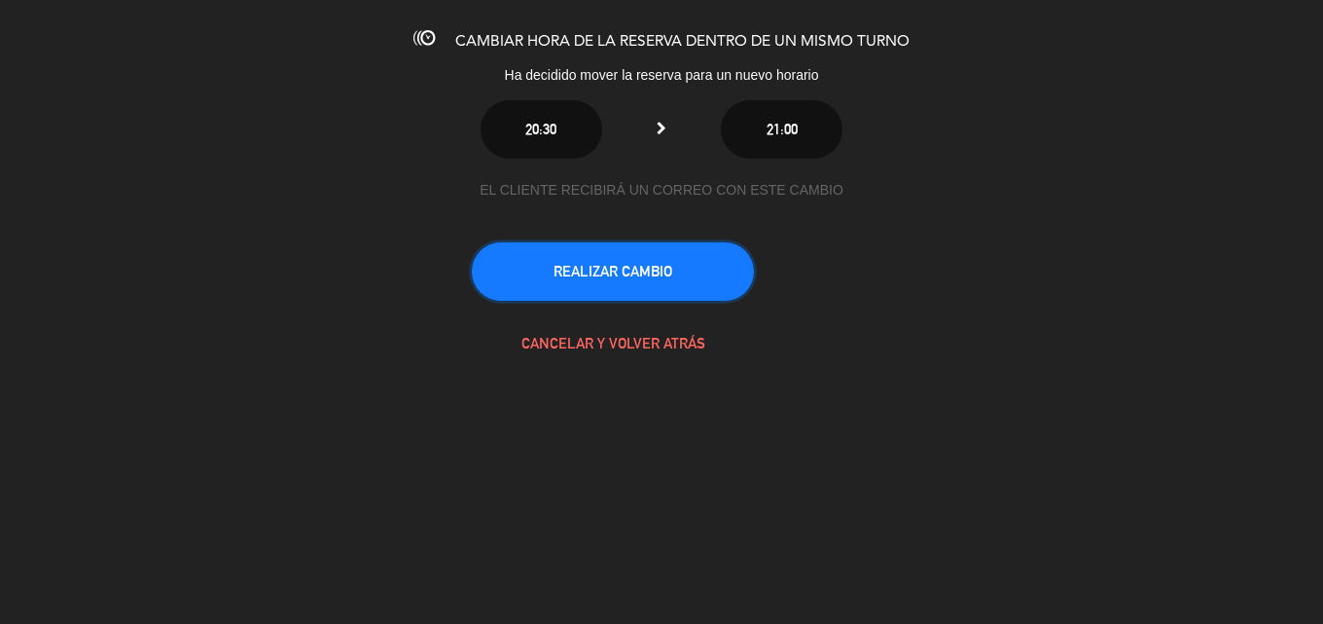
click at [678, 283] on button "REALIZAR CAMBIO" at bounding box center [613, 271] width 282 height 58
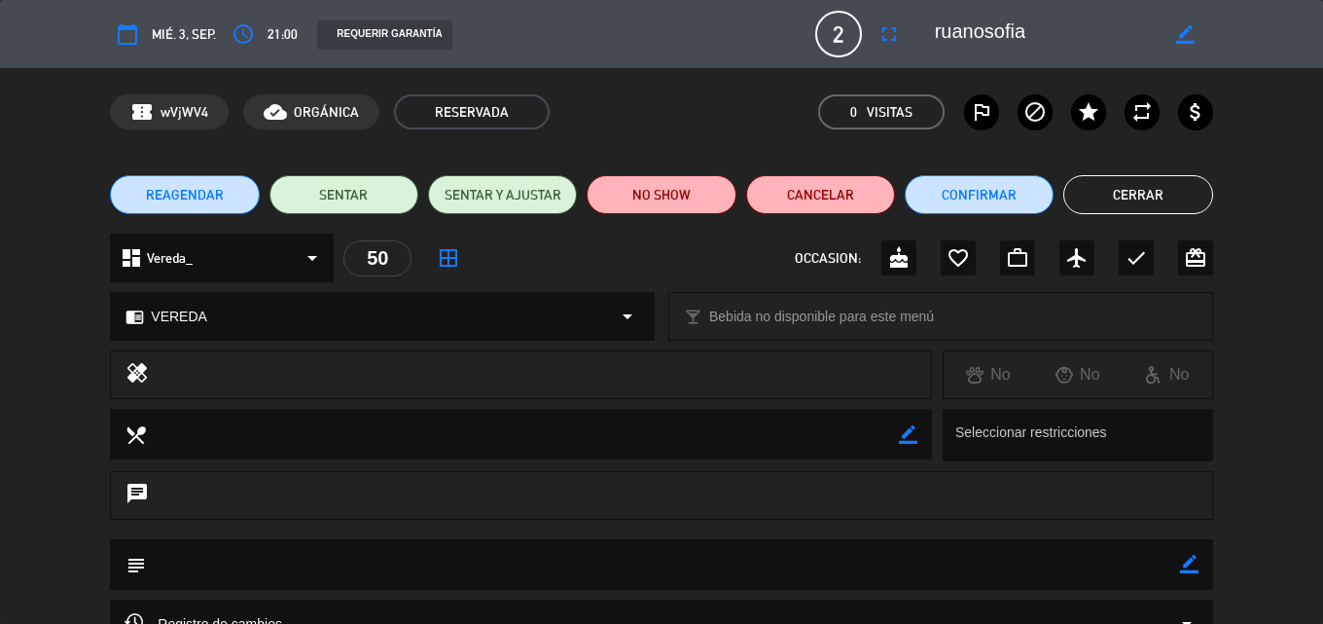
click at [1090, 189] on button "Cerrar" at bounding box center [1137, 194] width 149 height 39
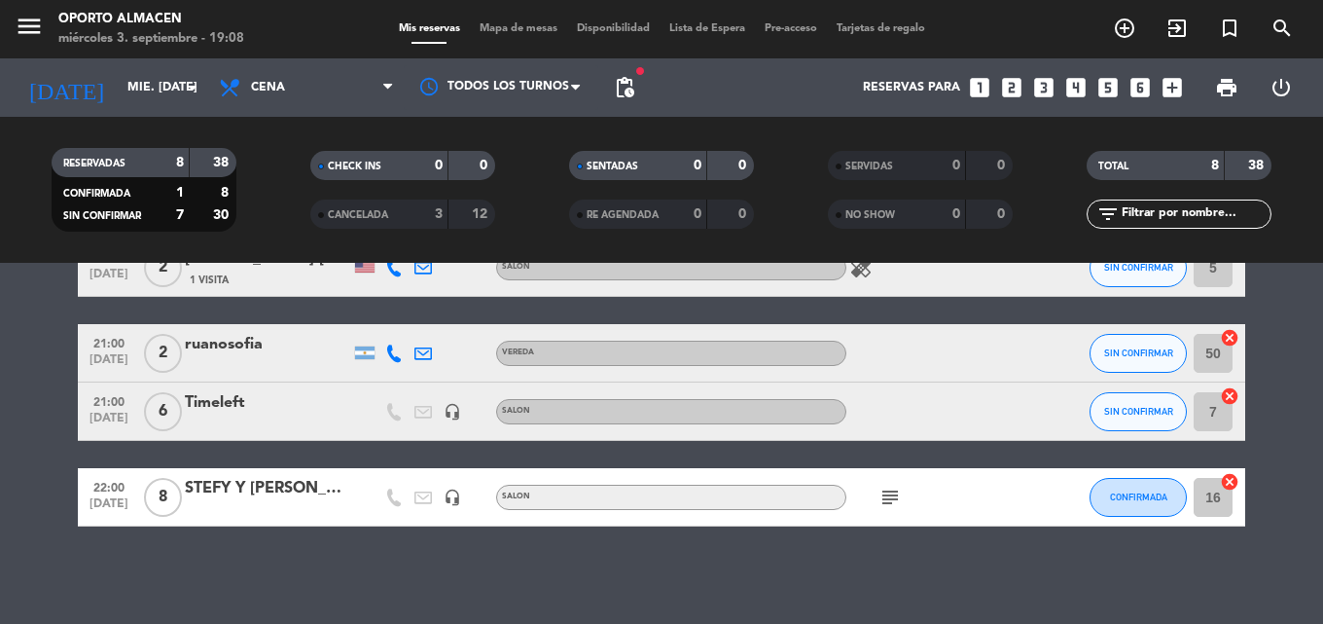
scroll to position [0, 0]
